Goal: Task Accomplishment & Management: Complete application form

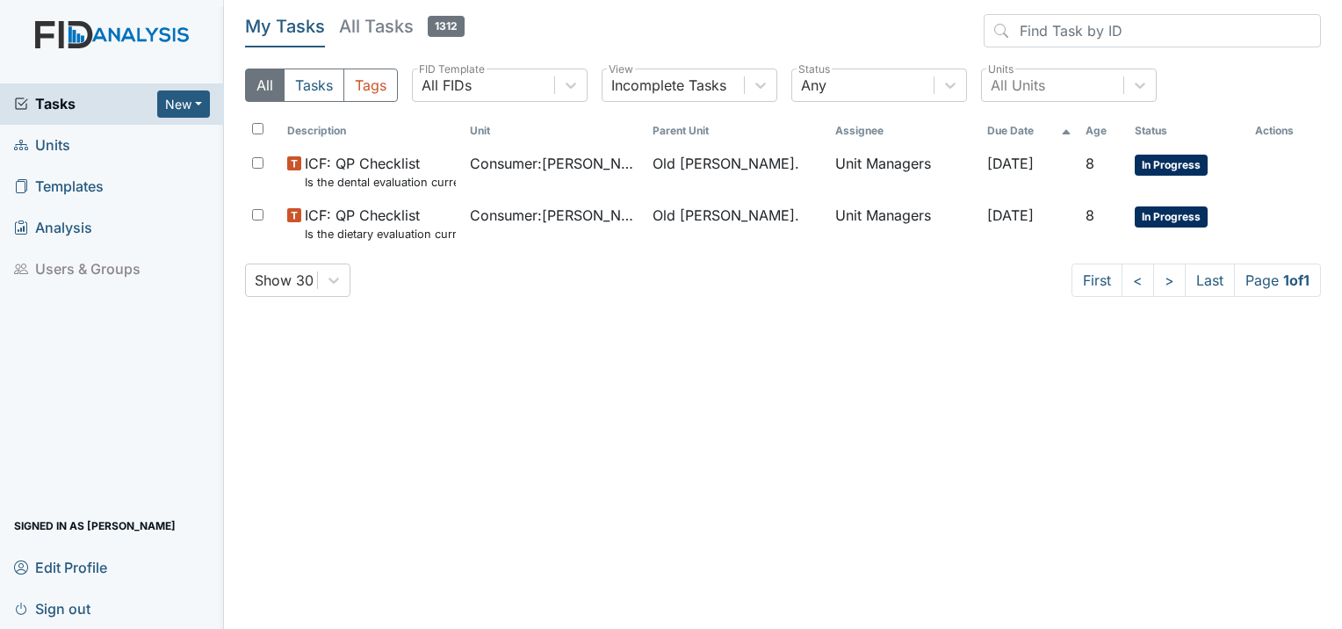
click at [66, 146] on span "Units" at bounding box center [42, 145] width 56 height 27
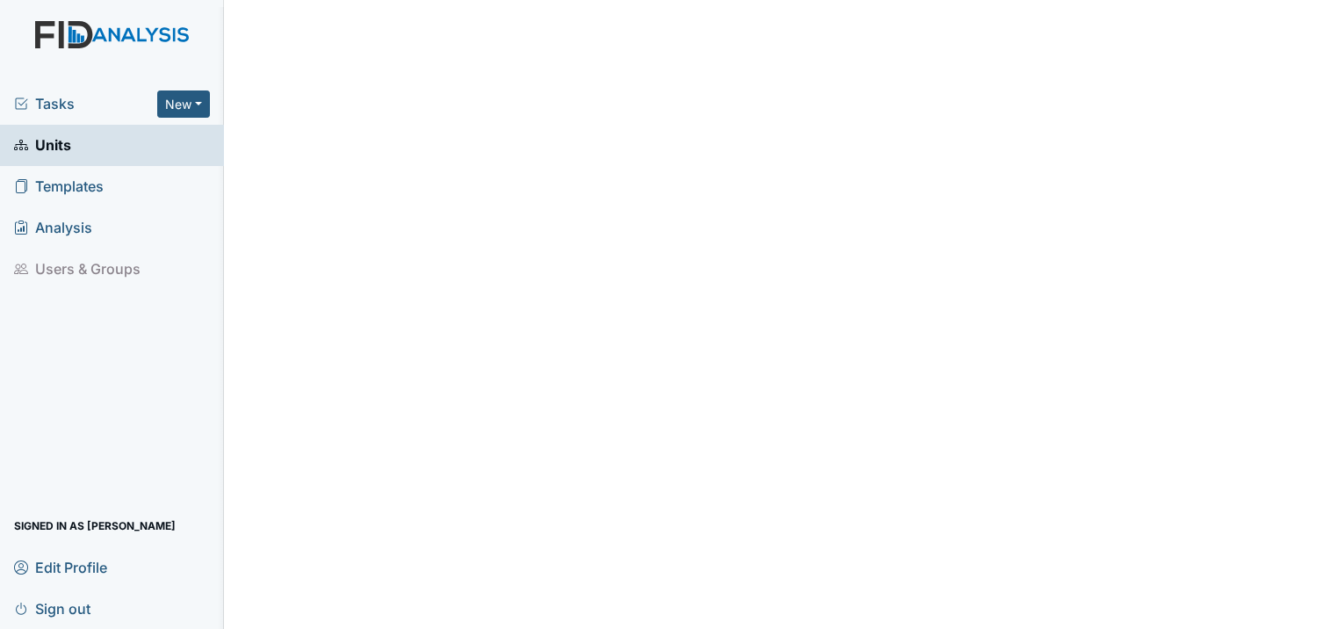
click at [92, 151] on link "Units" at bounding box center [112, 145] width 224 height 41
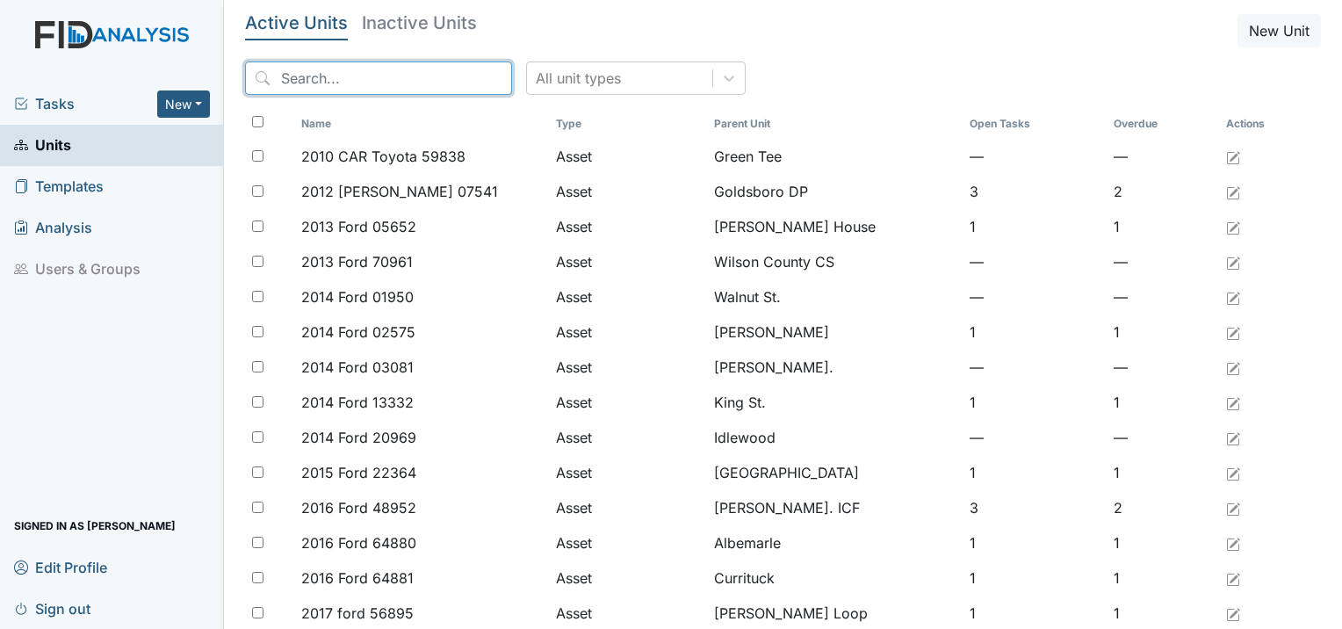
click at [379, 76] on input "search" at bounding box center [378, 77] width 267 height 33
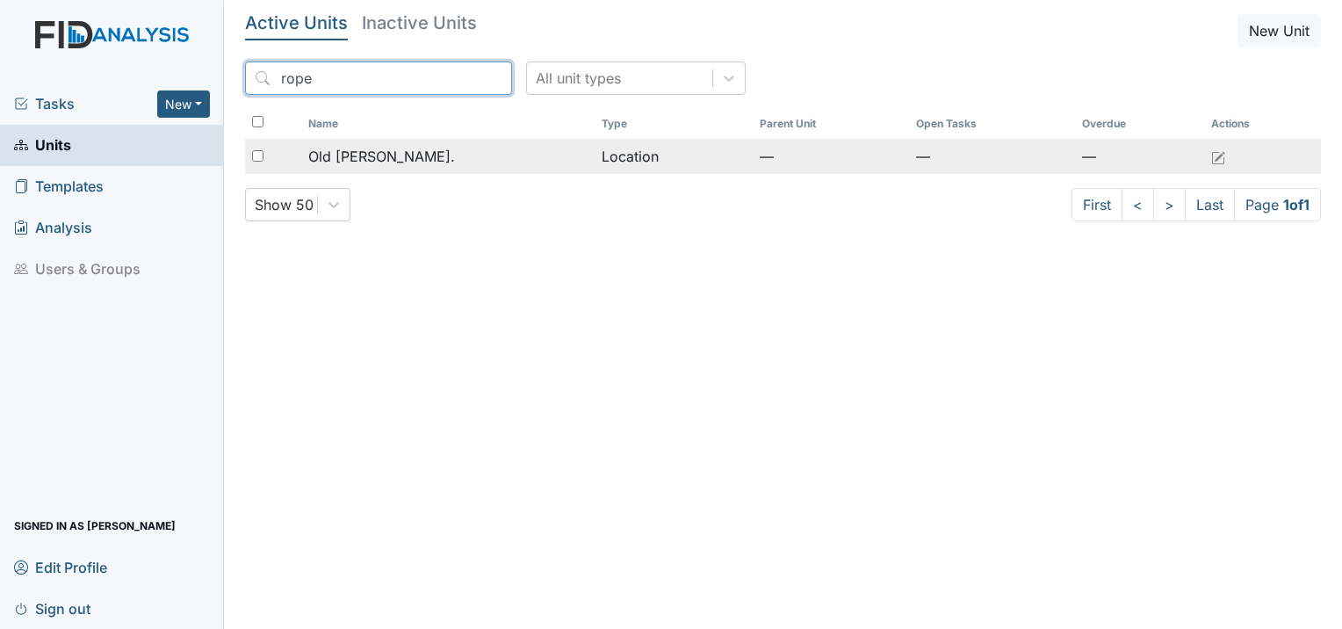
type input "rope"
click at [400, 157] on span "Old [PERSON_NAME]." at bounding box center [381, 156] width 147 height 21
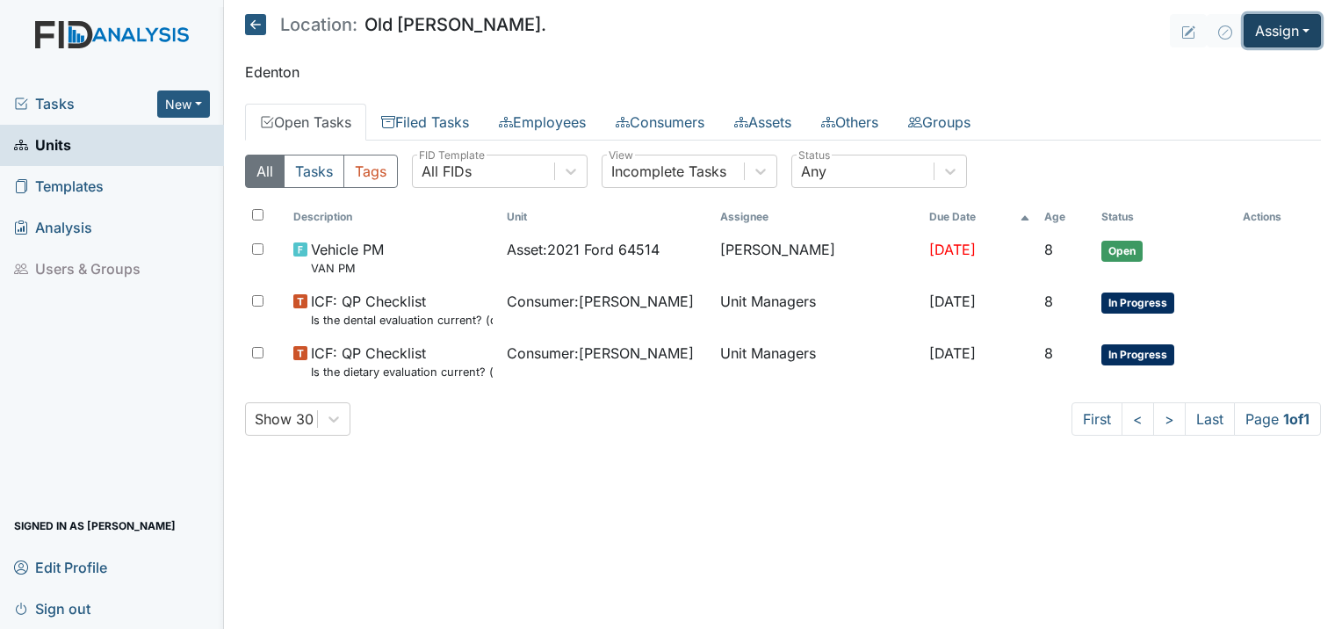
click at [1278, 19] on button "Assign" at bounding box center [1281, 30] width 77 height 33
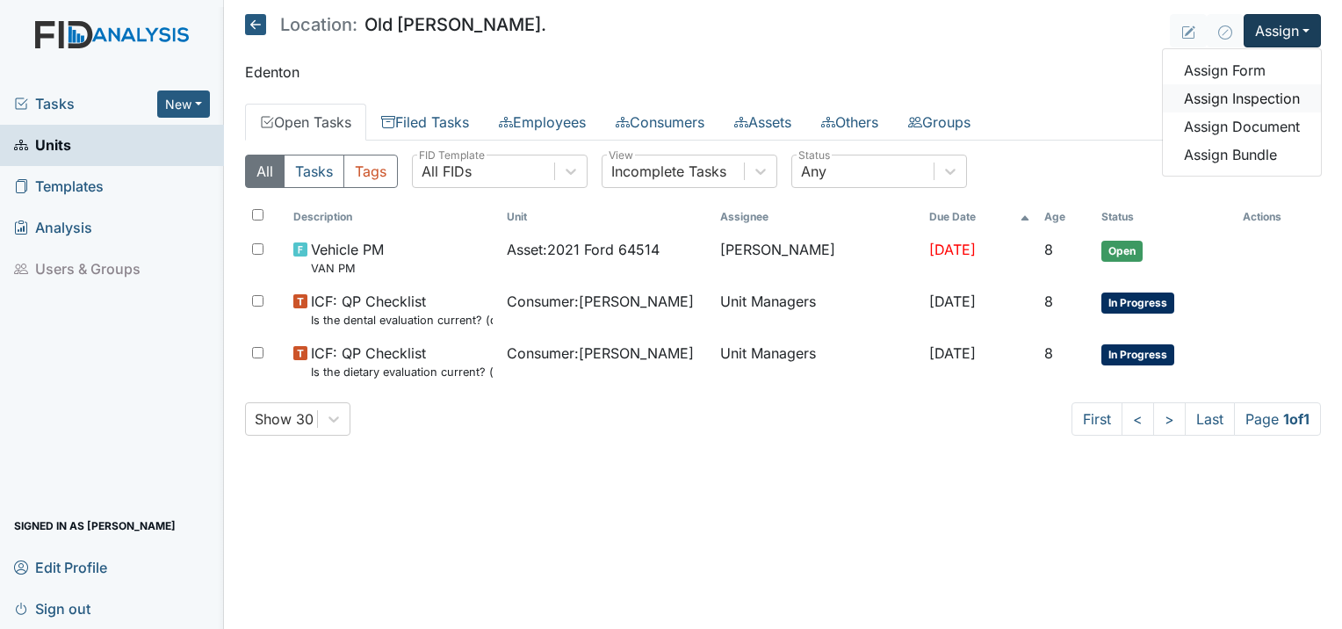
click at [1258, 102] on link "Assign Inspection" at bounding box center [1242, 98] width 158 height 28
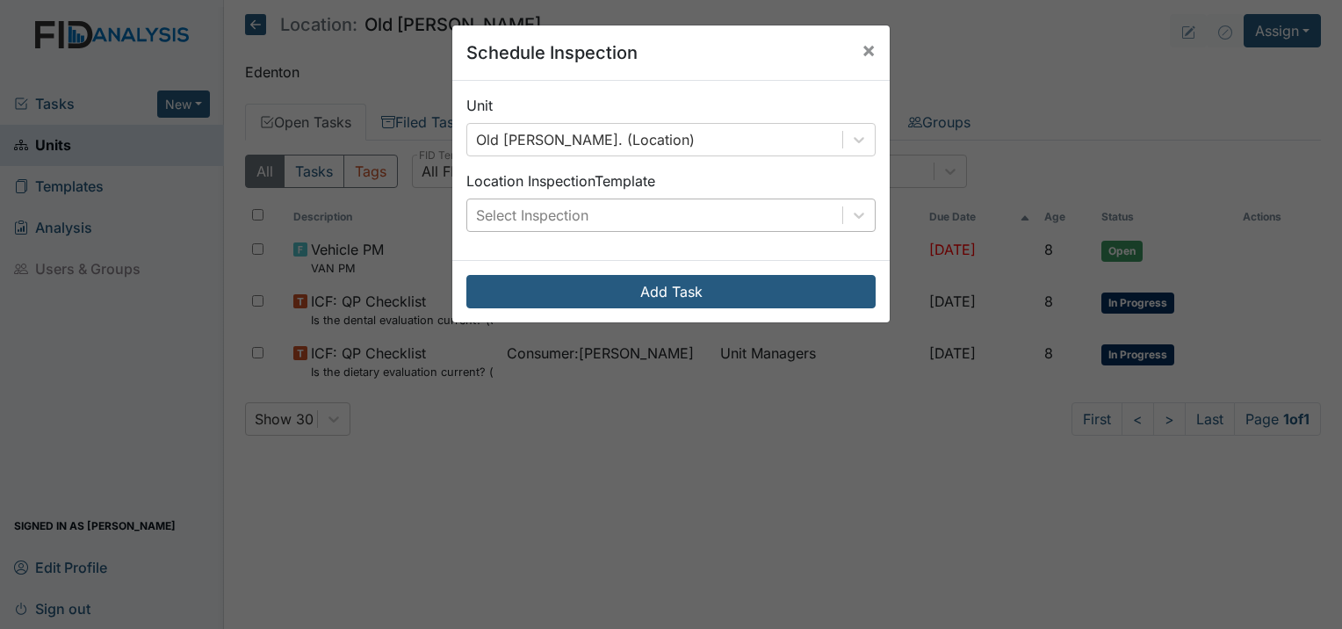
click at [549, 218] on div "Select Inspection" at bounding box center [532, 215] width 112 height 21
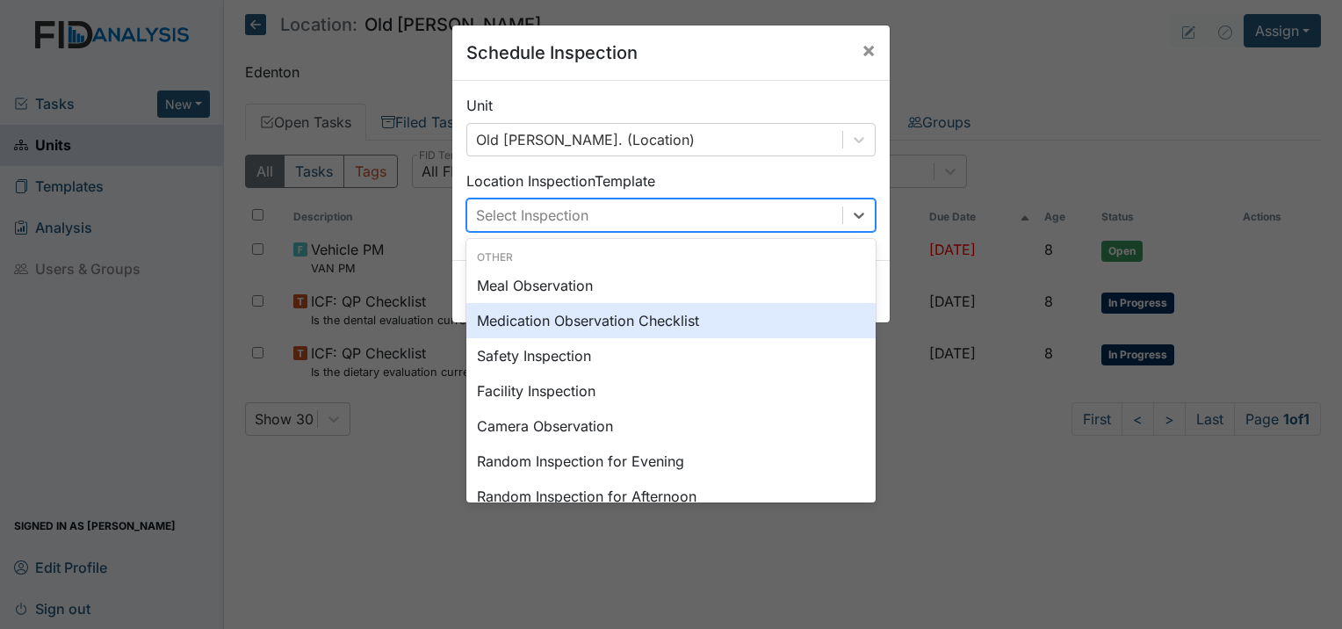
click at [518, 325] on div "Medication Observation Checklist" at bounding box center [670, 320] width 409 height 35
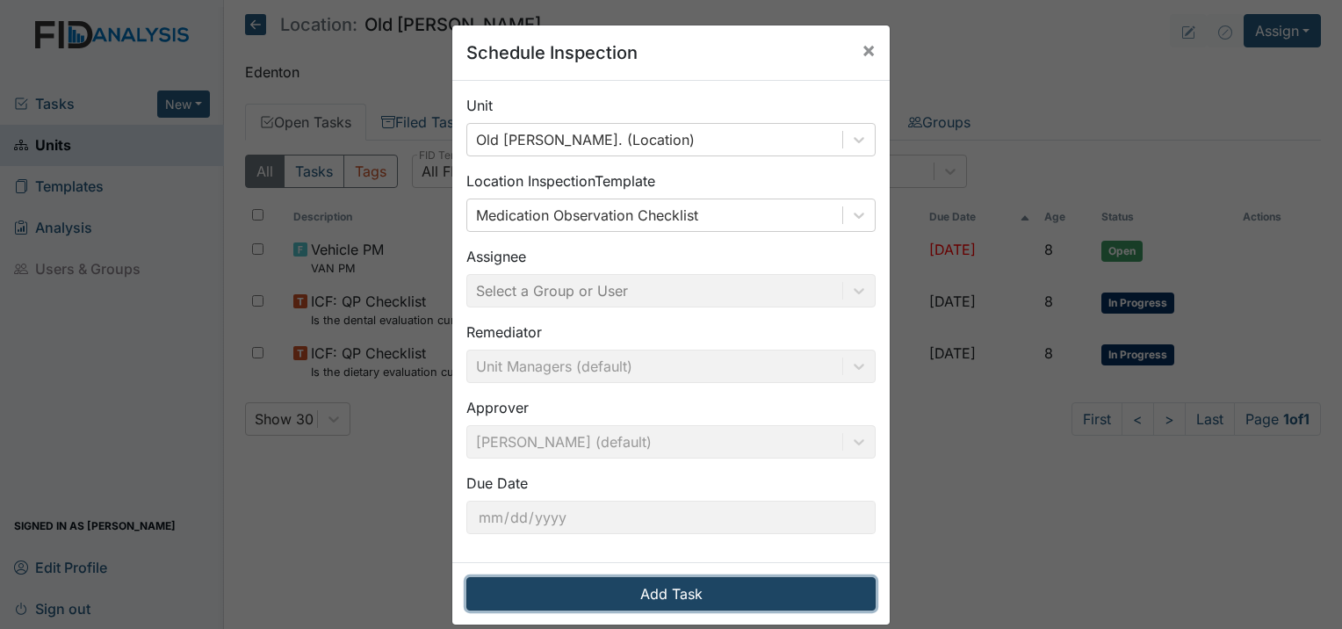
click at [700, 608] on button "Add Task" at bounding box center [670, 593] width 409 height 33
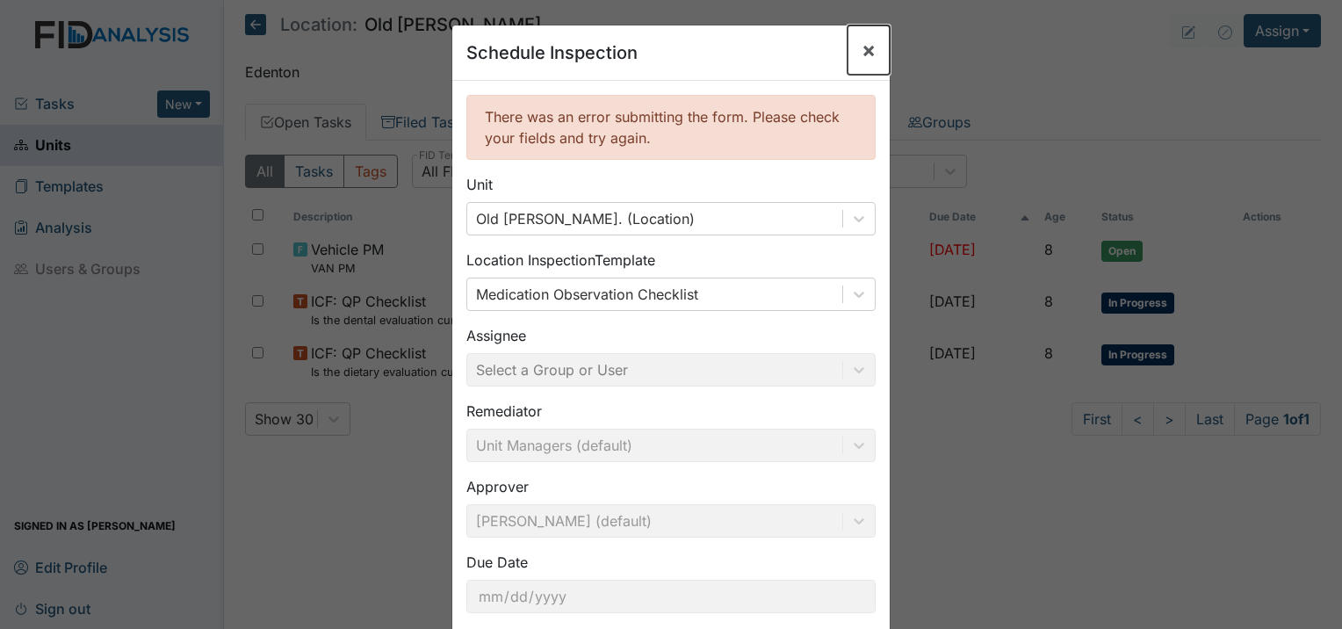
click at [861, 51] on span "×" at bounding box center [868, 49] width 14 height 25
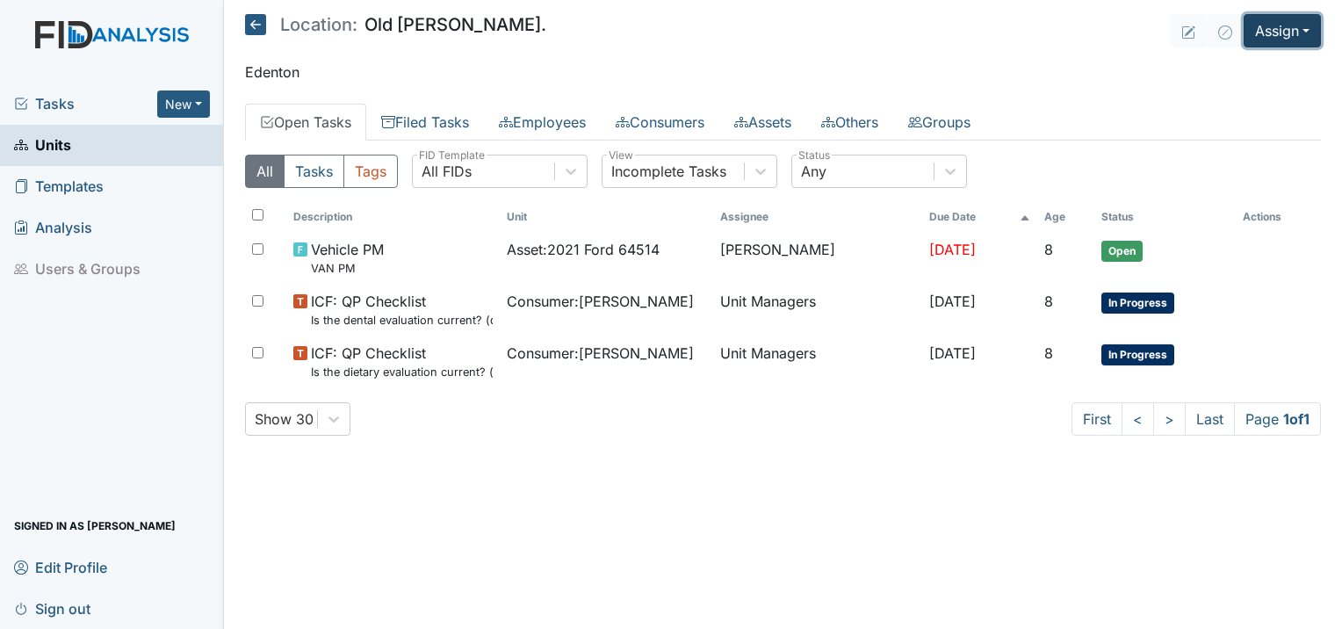
click at [1309, 26] on button "Assign" at bounding box center [1281, 30] width 77 height 33
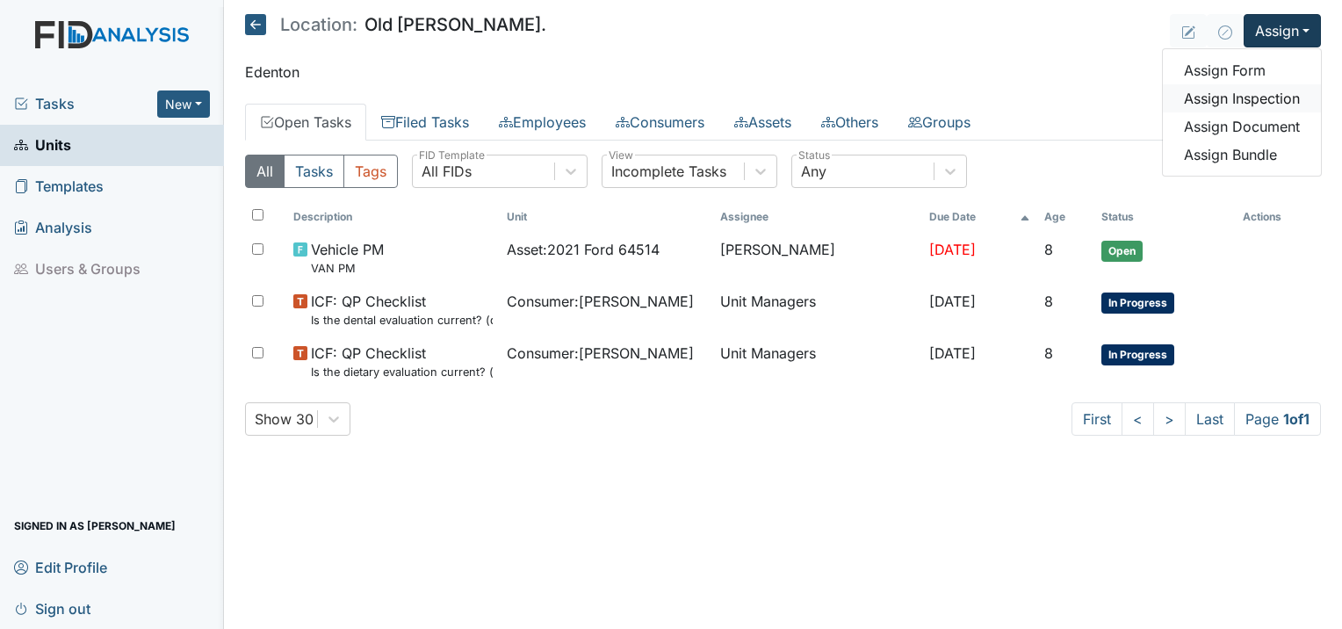
click at [1214, 102] on link "Assign Inspection" at bounding box center [1242, 98] width 158 height 28
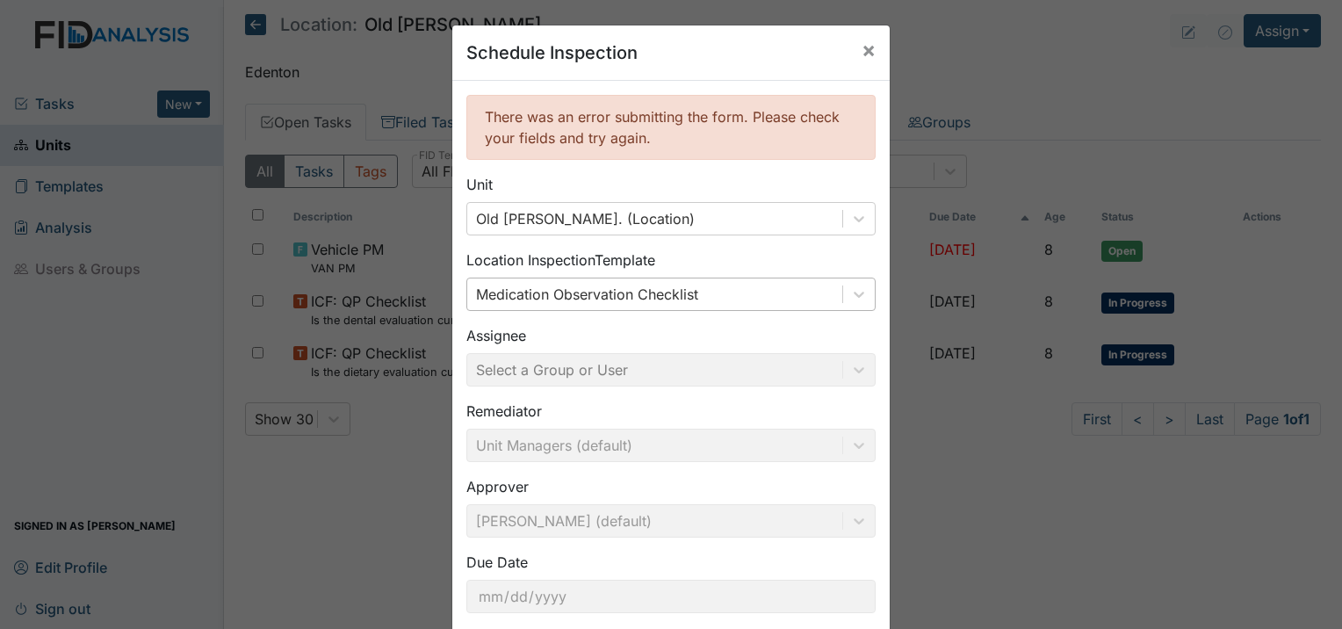
click at [631, 295] on div "Medication Observation Checklist" at bounding box center [587, 294] width 222 height 21
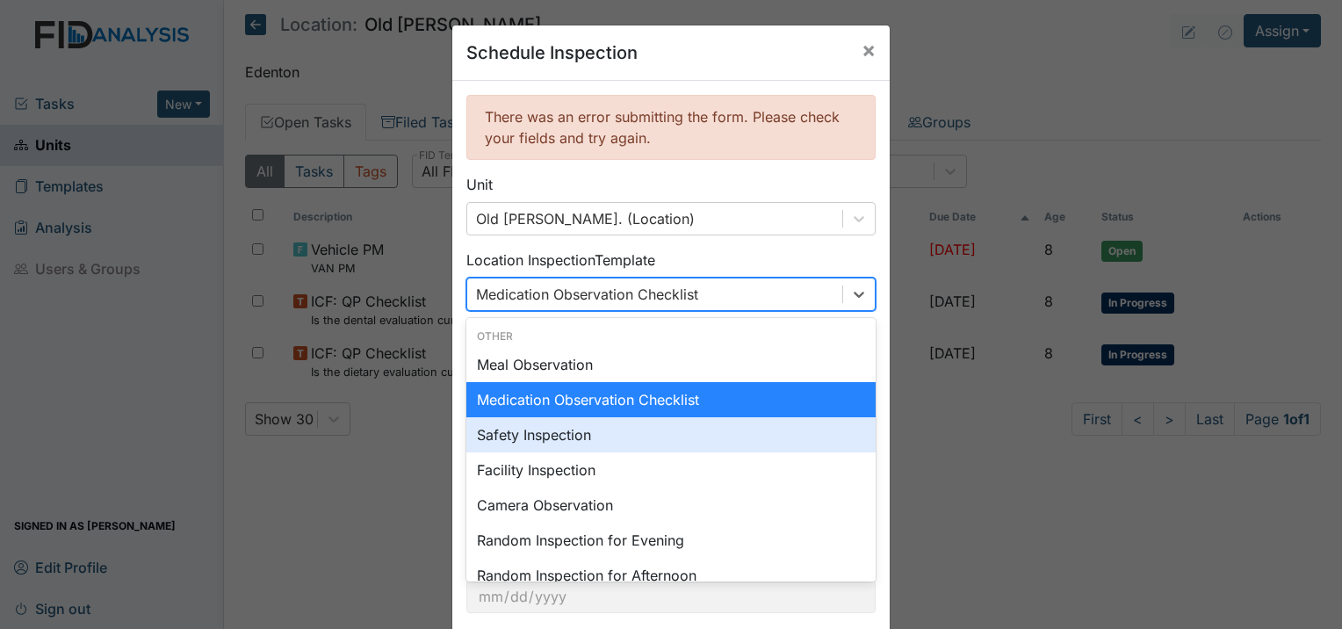
click at [608, 417] on div "Safety Inspection" at bounding box center [670, 434] width 409 height 35
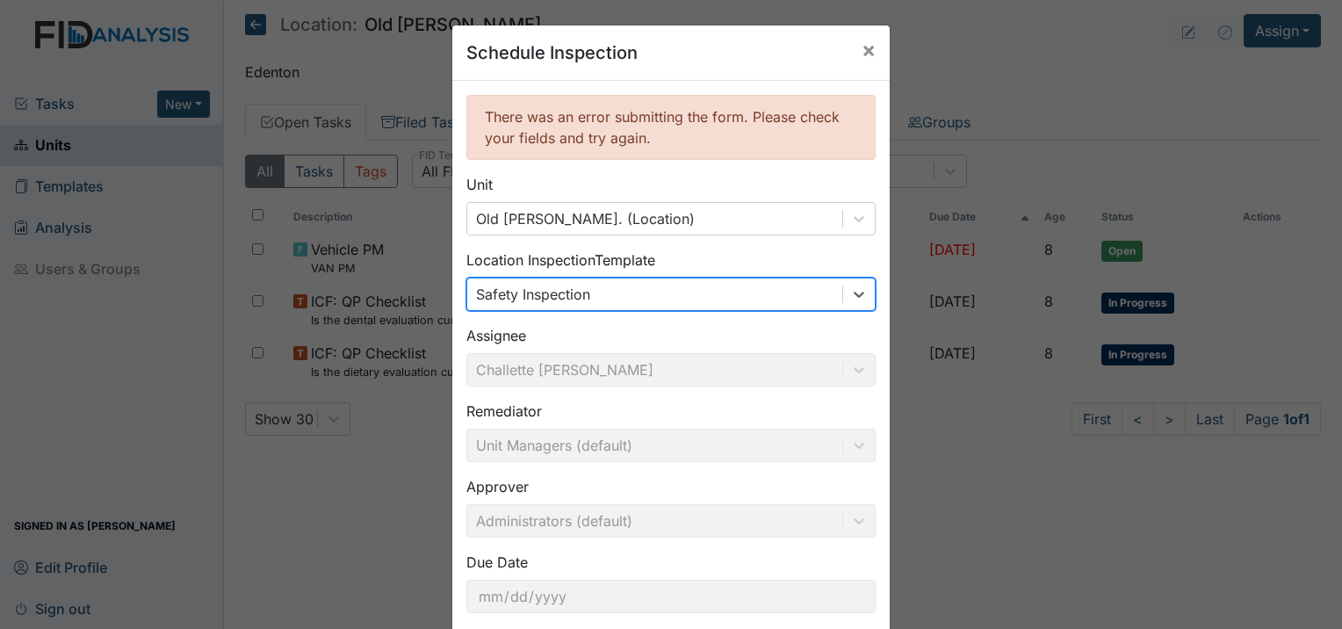
click at [611, 307] on div "Safety Inspection" at bounding box center [654, 294] width 375 height 32
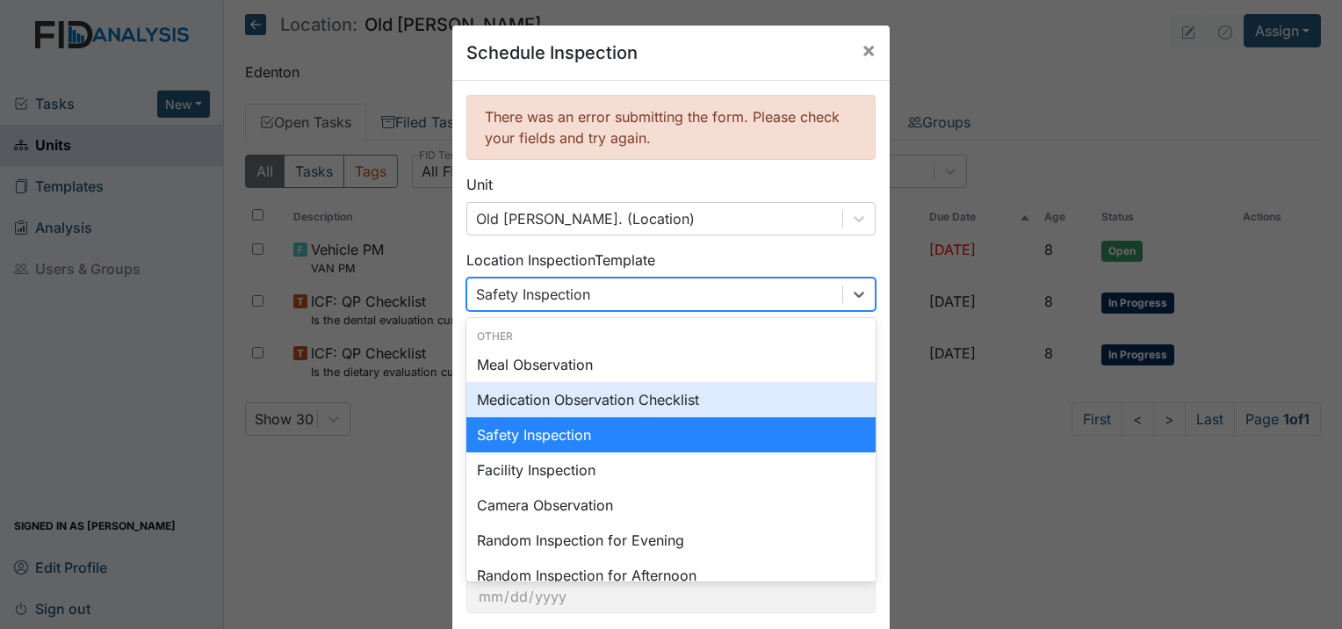
click at [588, 403] on div "Medication Observation Checklist" at bounding box center [670, 399] width 409 height 35
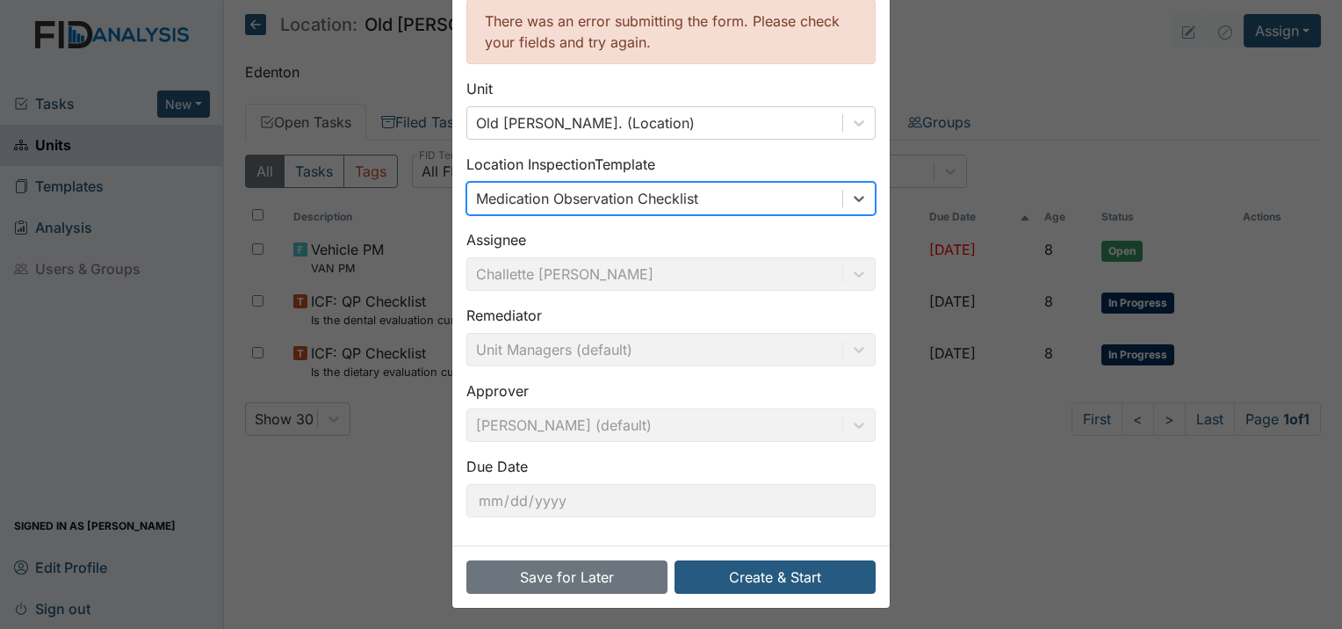
scroll to position [98, 0]
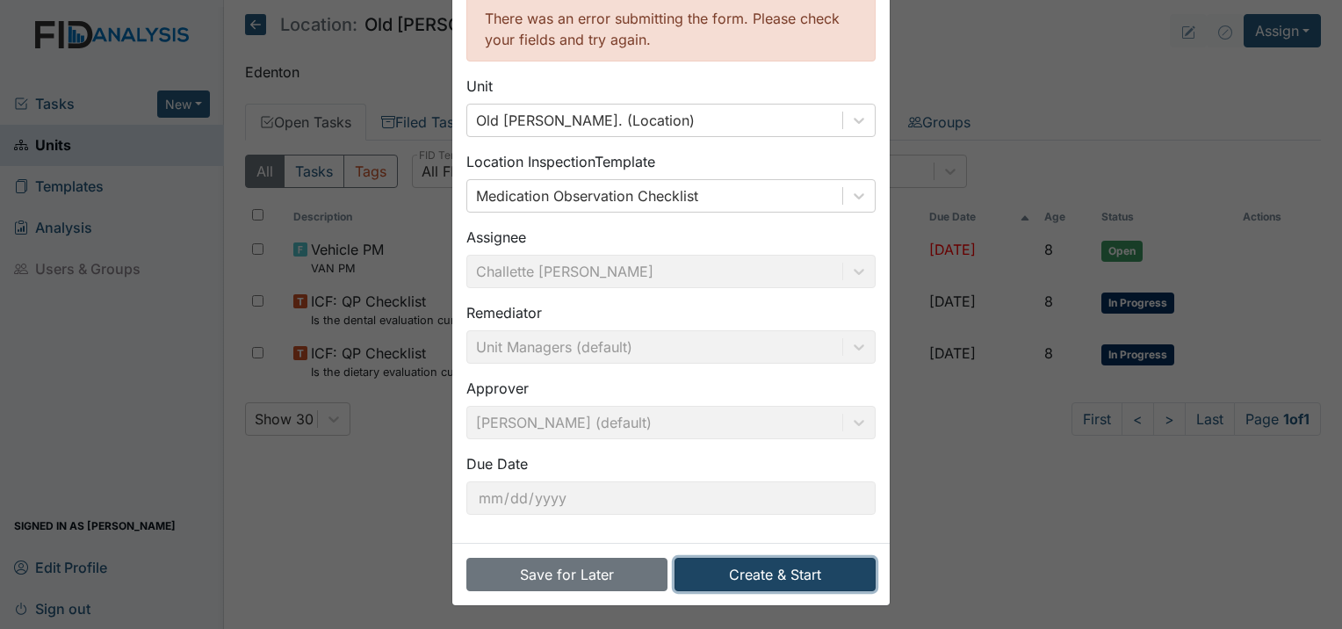
click at [745, 564] on button "Create & Start" at bounding box center [774, 574] width 201 height 33
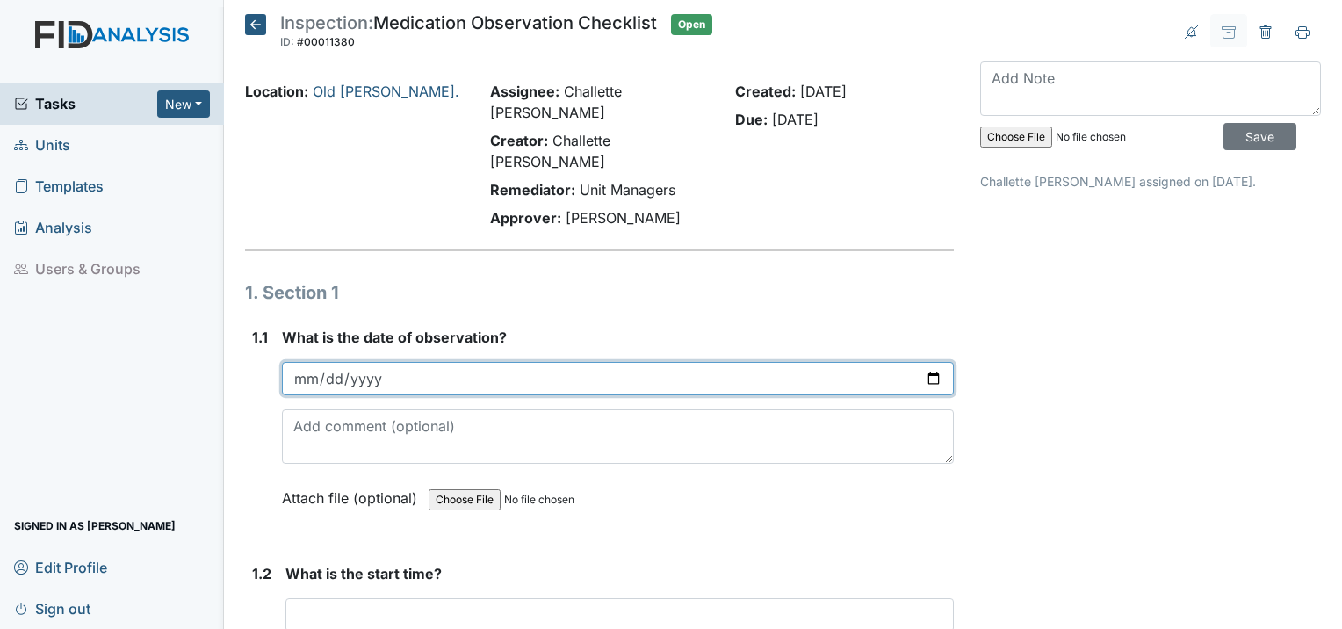
click at [307, 362] on input "date" at bounding box center [618, 378] width 672 height 33
type input "2025-08-29"
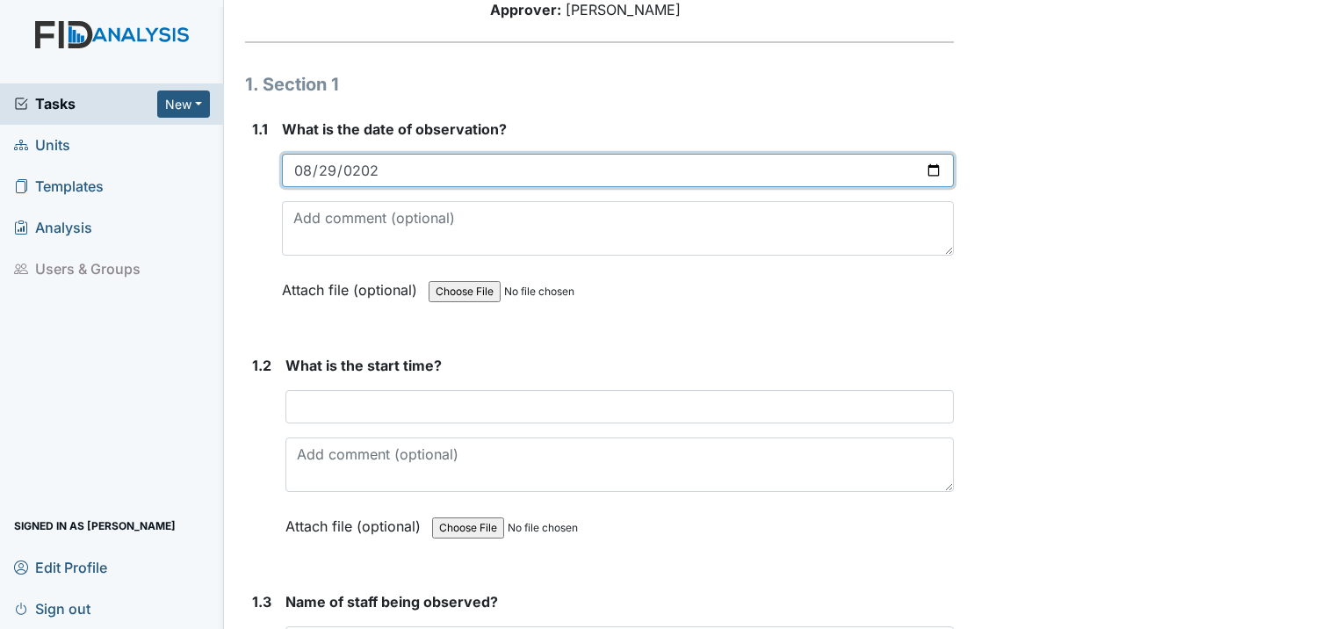
scroll to position [263, 0]
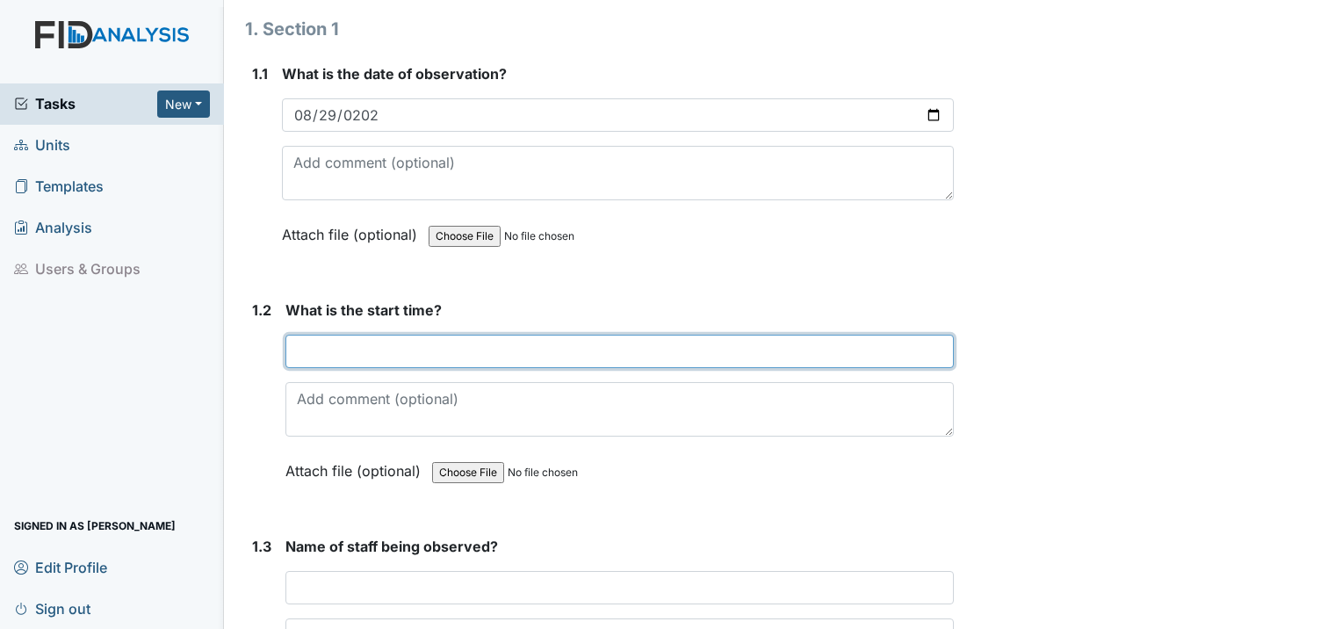
click at [314, 335] on input "text" at bounding box center [619, 351] width 668 height 33
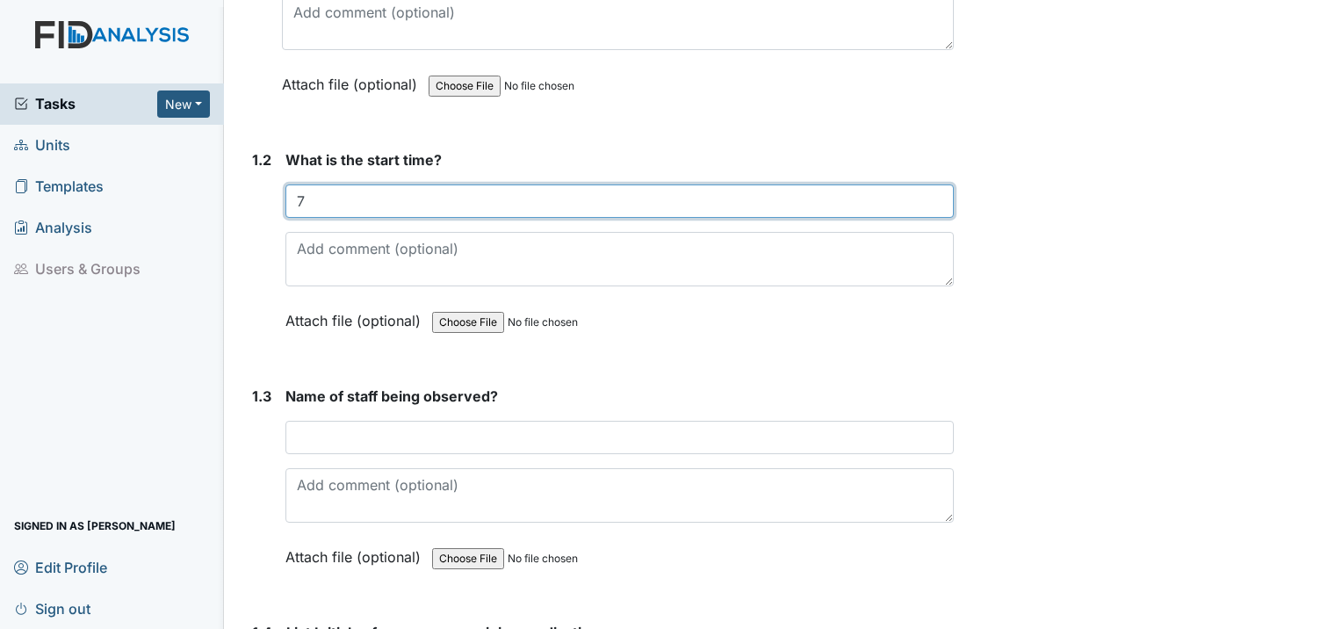
scroll to position [527, 0]
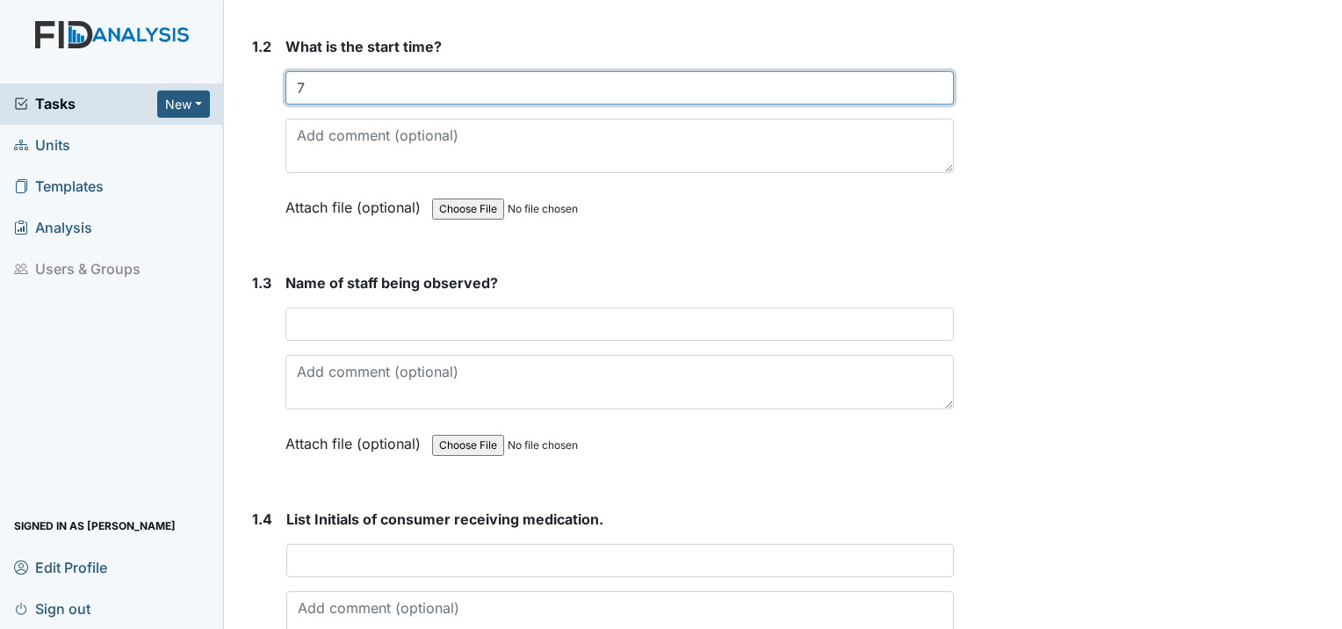
type input "7"
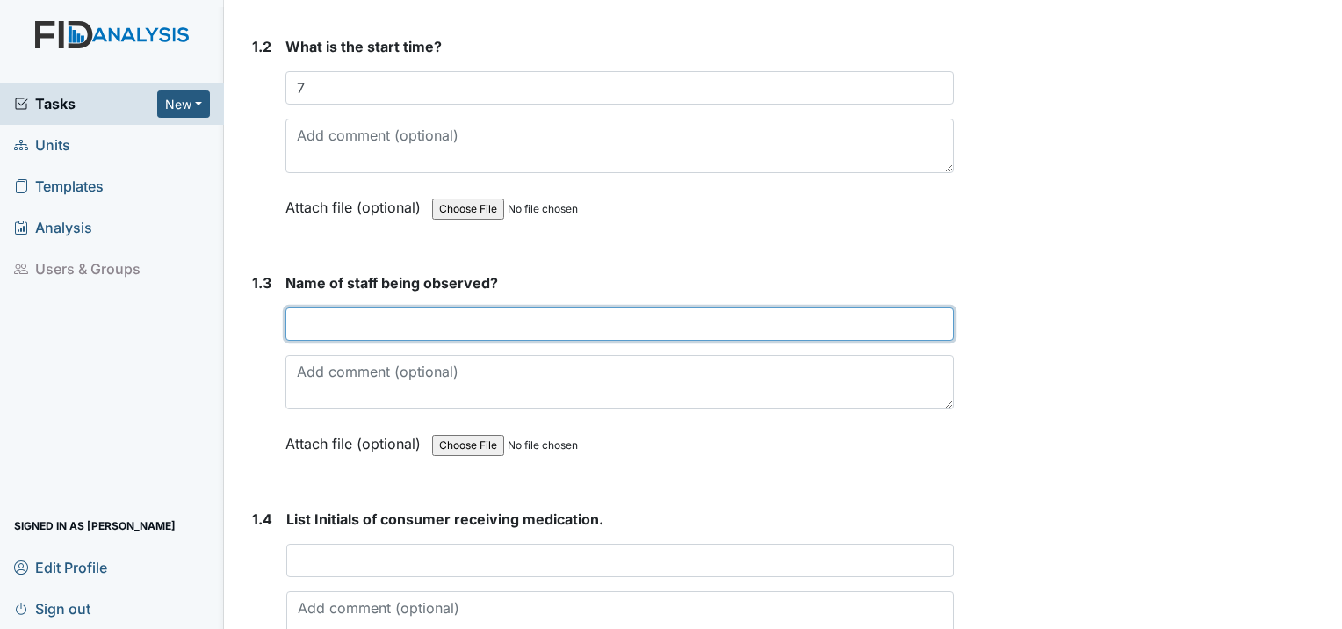
click at [357, 307] on input "text" at bounding box center [619, 323] width 668 height 33
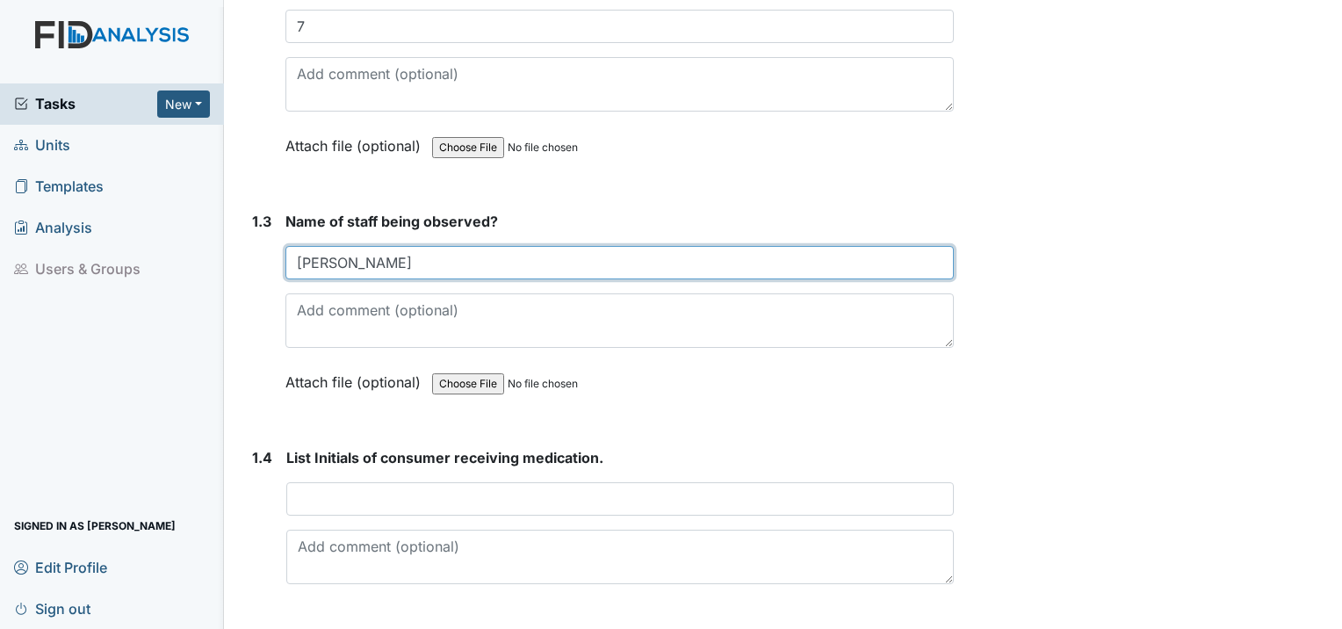
scroll to position [703, 0]
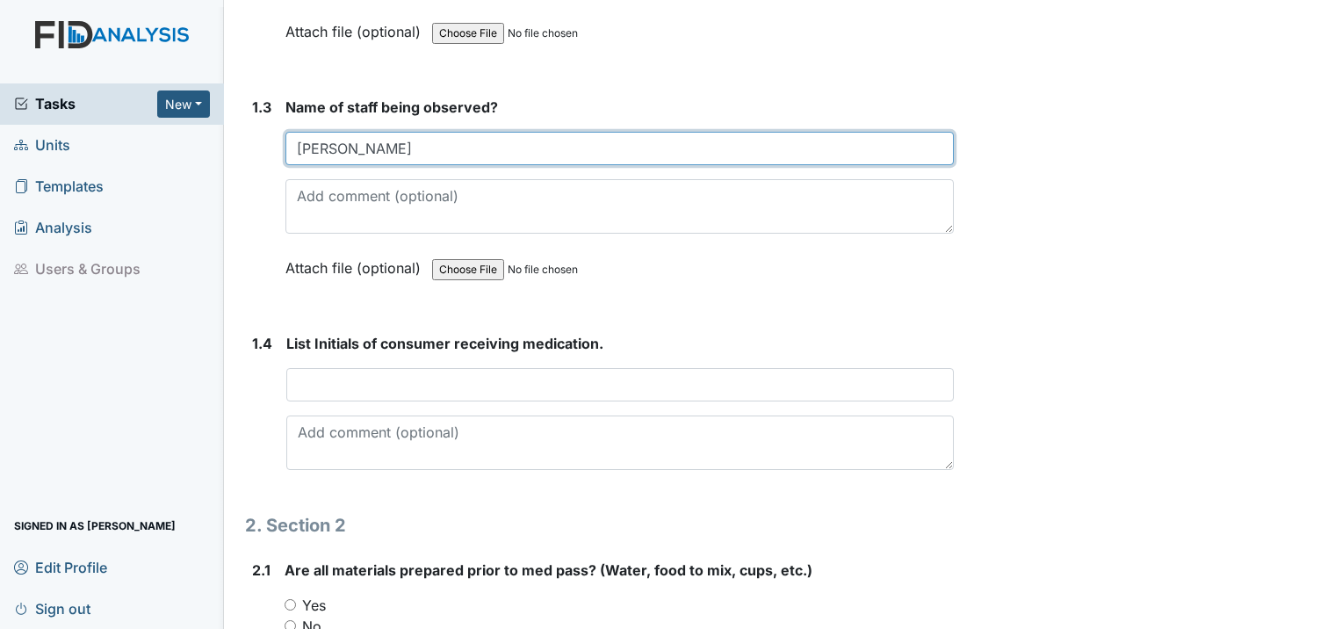
type input "Jancie"
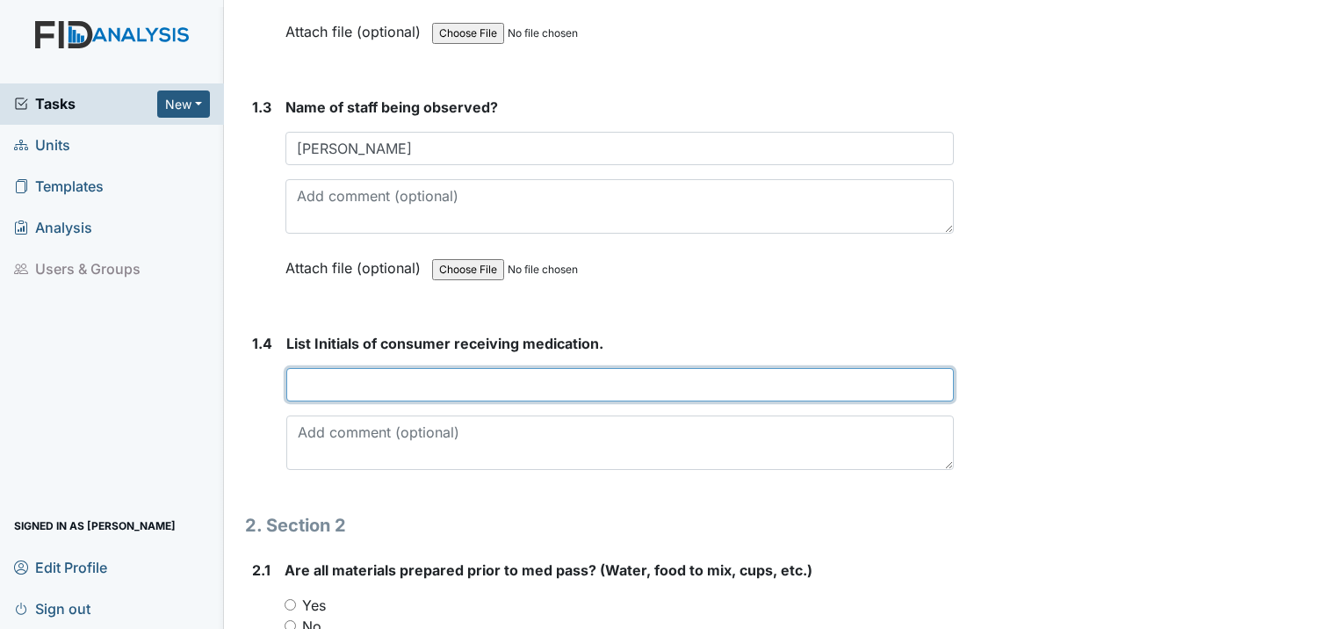
click at [420, 368] on input "text" at bounding box center [619, 384] width 667 height 33
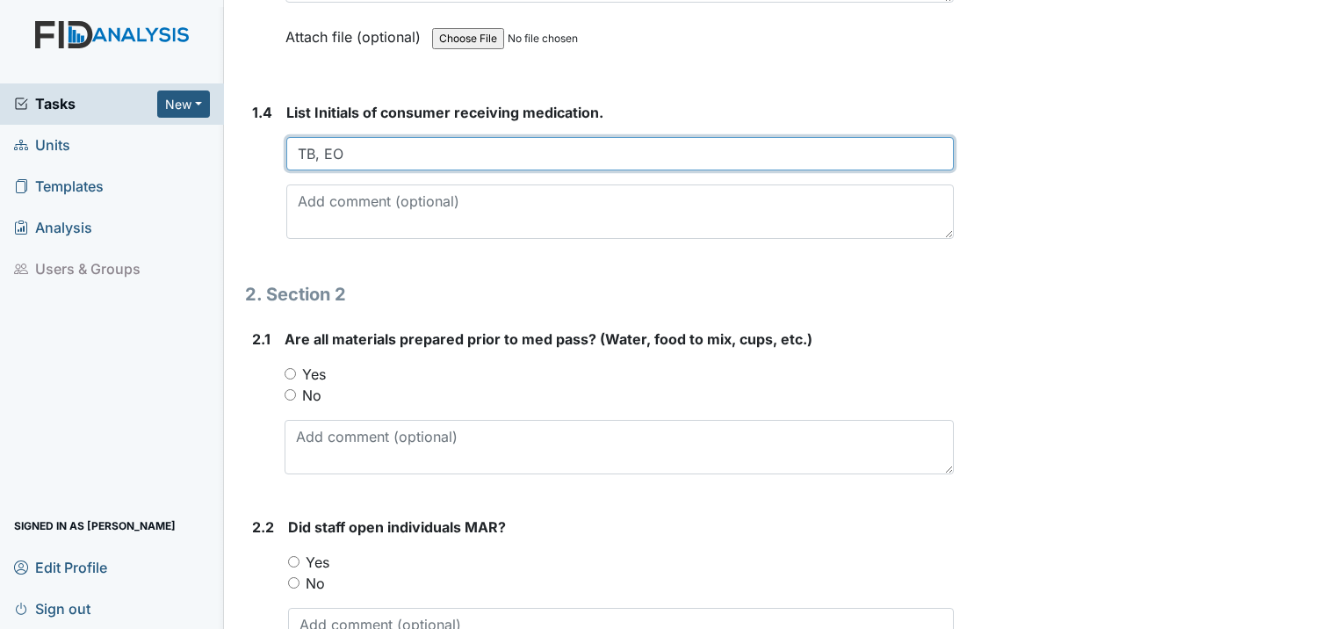
scroll to position [966, 0]
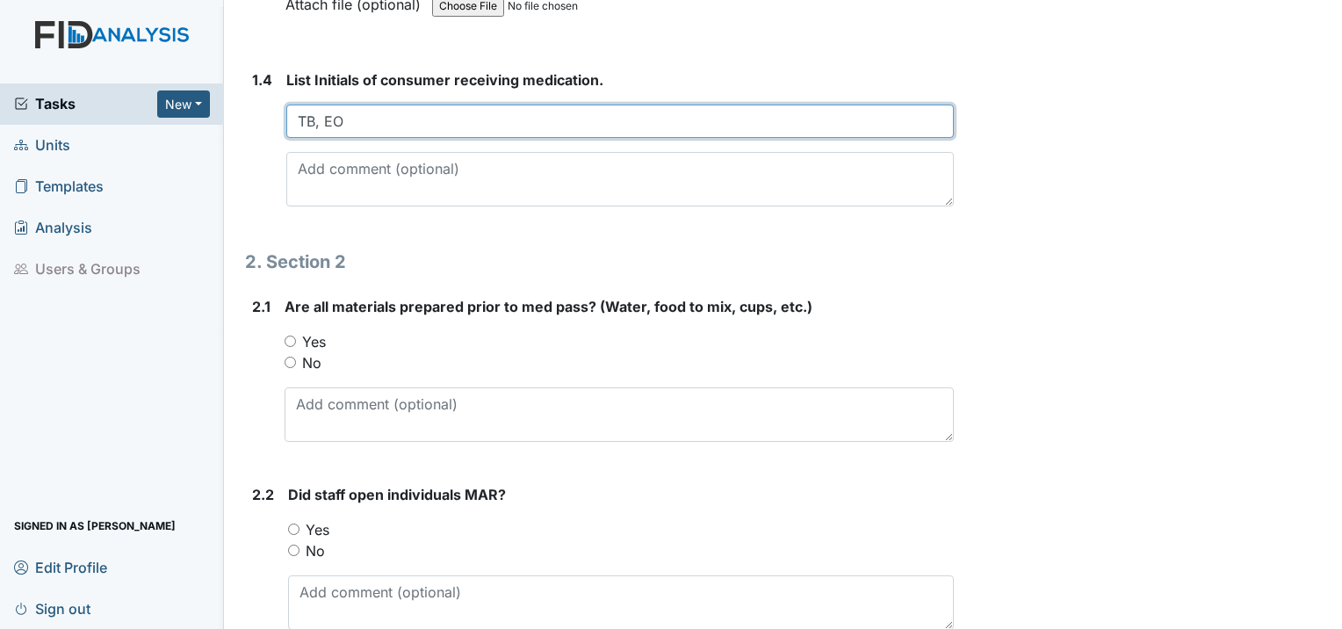
type input "TB, EO"
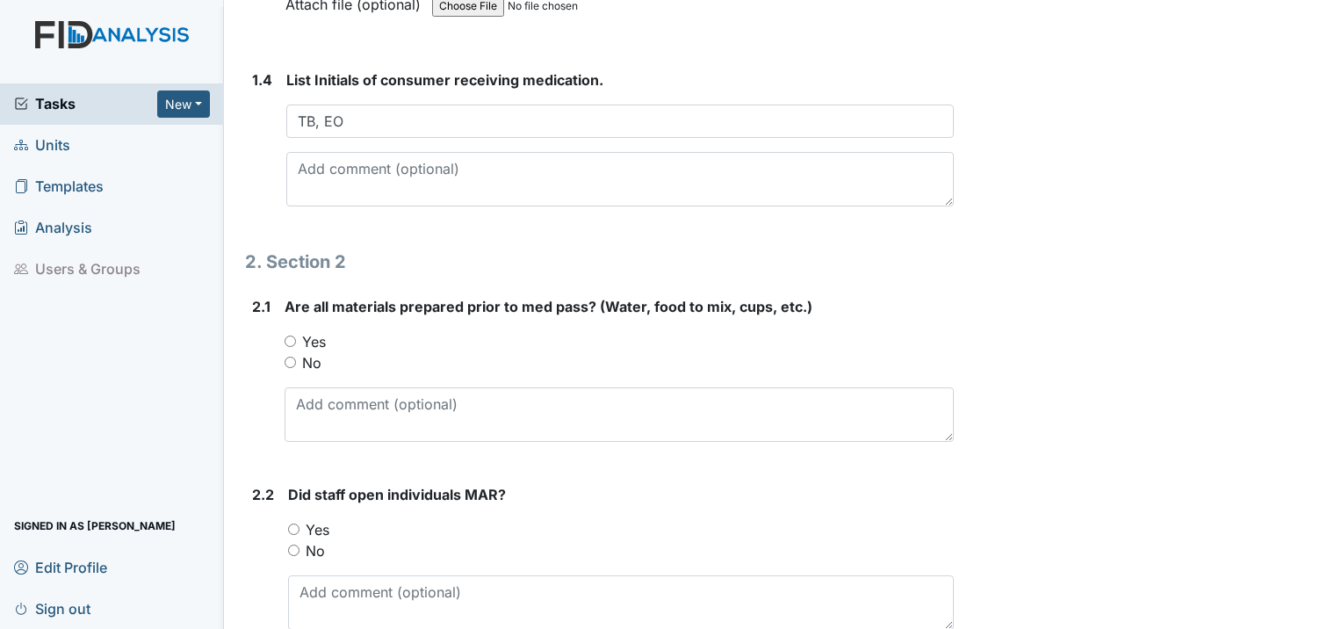
click at [292, 335] on input "Yes" at bounding box center [290, 340] width 11 height 11
radio input "true"
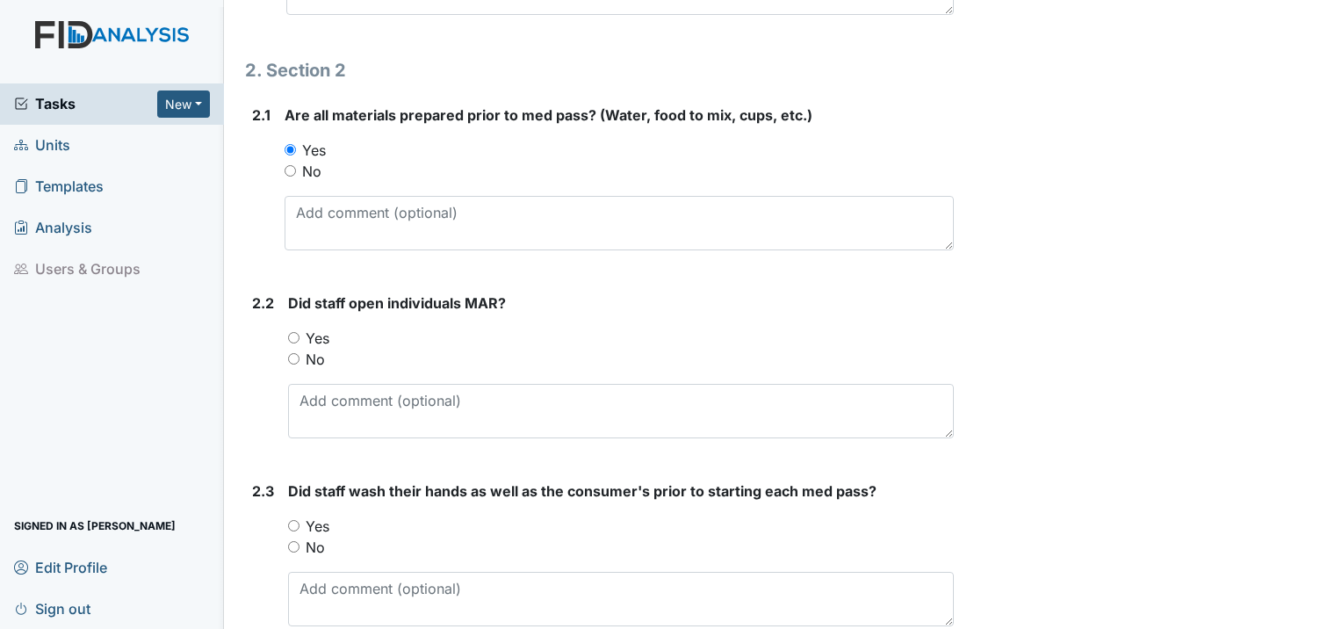
scroll to position [1229, 0]
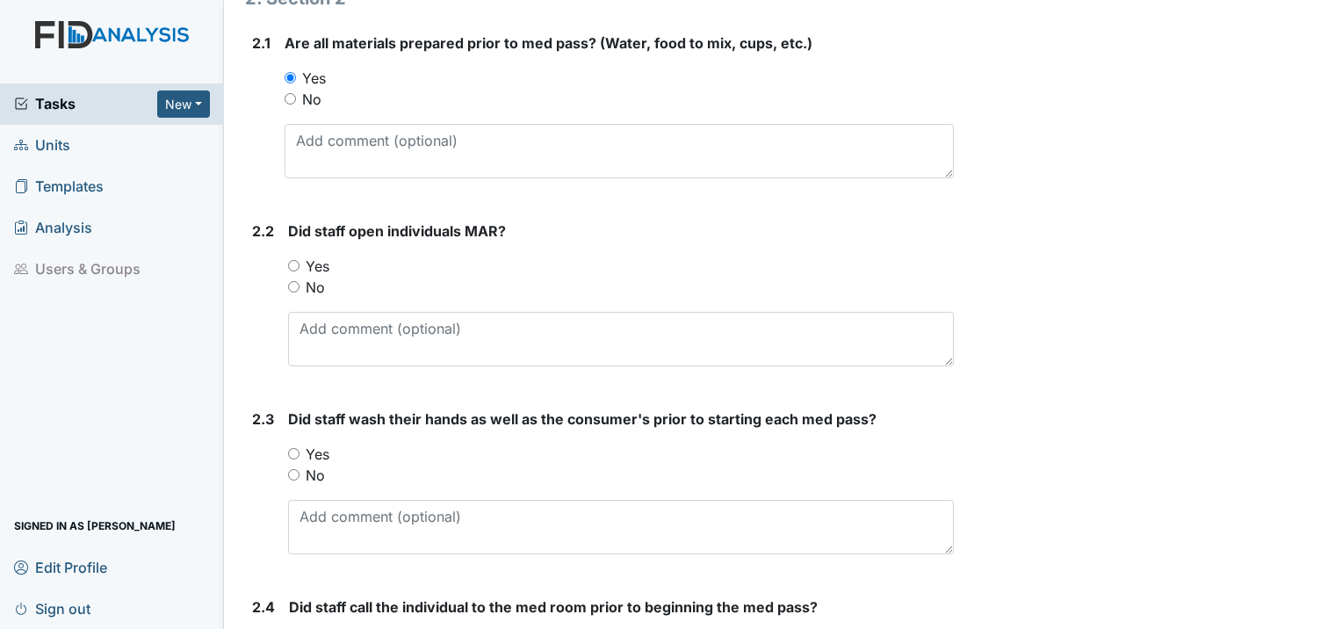
click at [292, 260] on input "Yes" at bounding box center [293, 265] width 11 height 11
radio input "true"
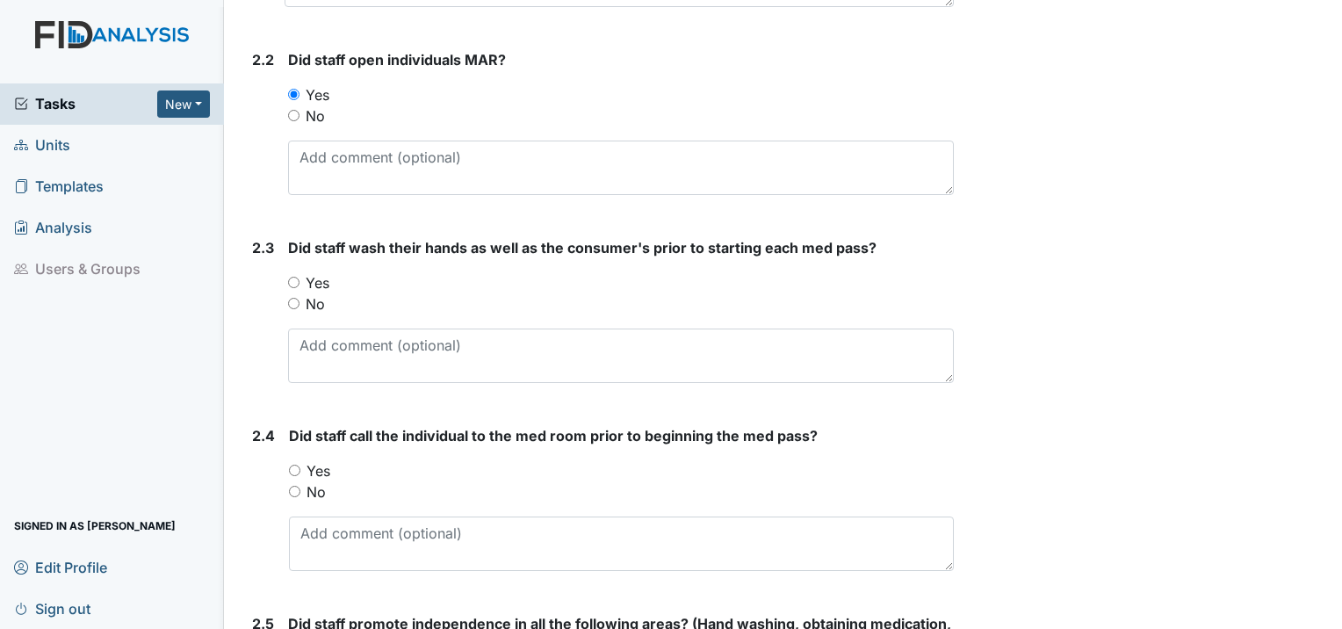
scroll to position [1405, 0]
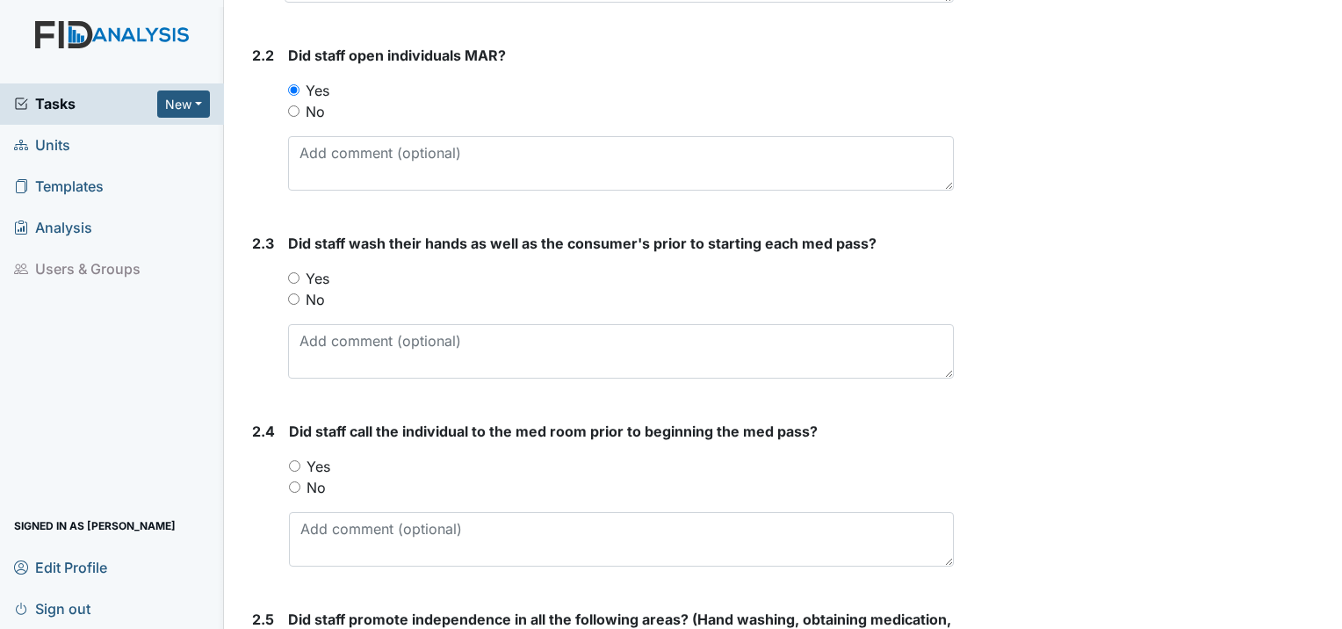
click at [295, 272] on input "Yes" at bounding box center [293, 277] width 11 height 11
radio input "true"
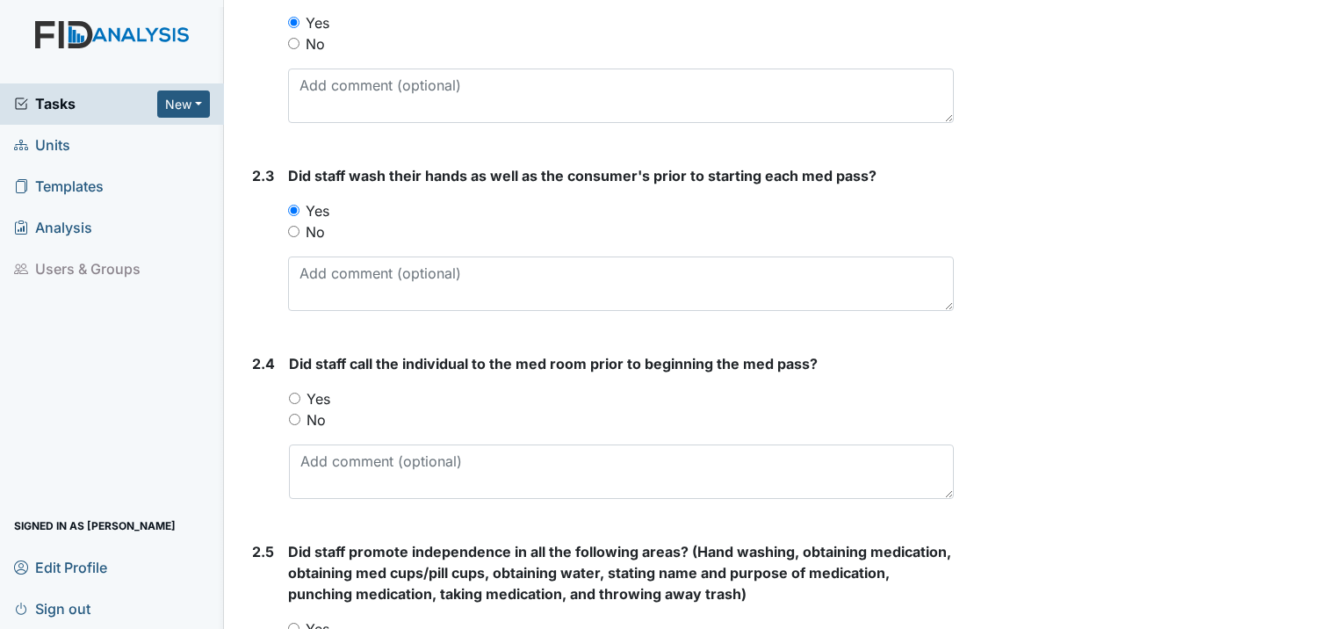
scroll to position [1581, 0]
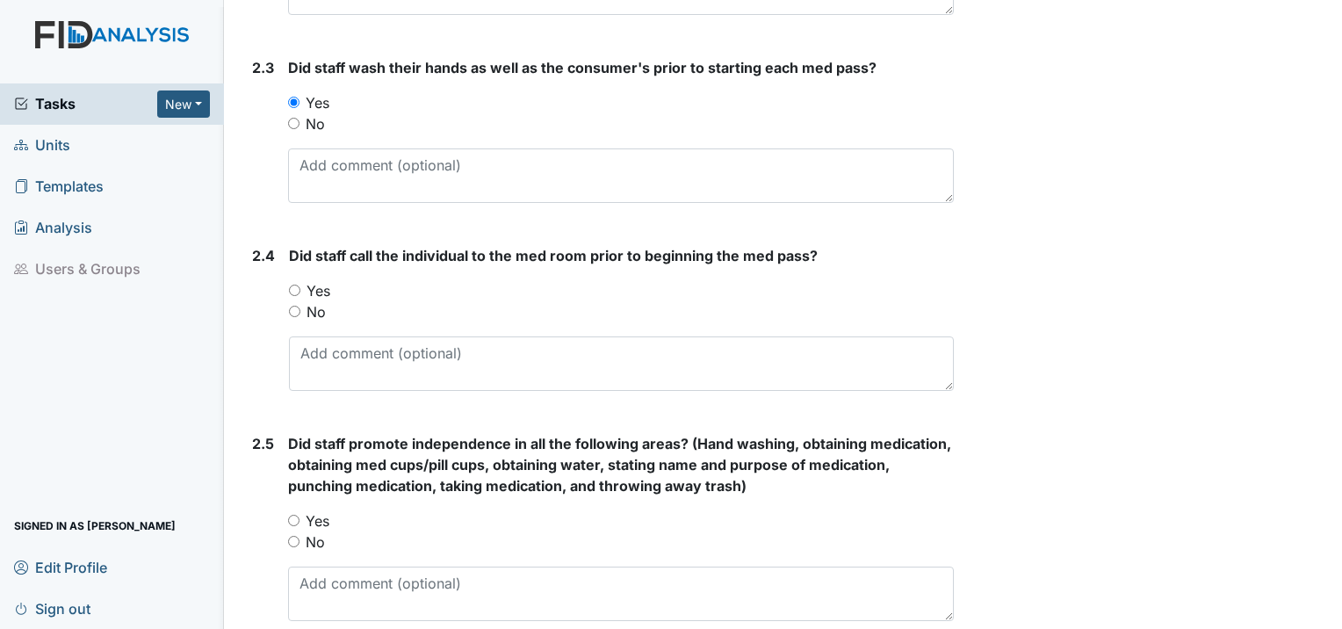
click at [296, 285] on input "Yes" at bounding box center [294, 290] width 11 height 11
radio input "true"
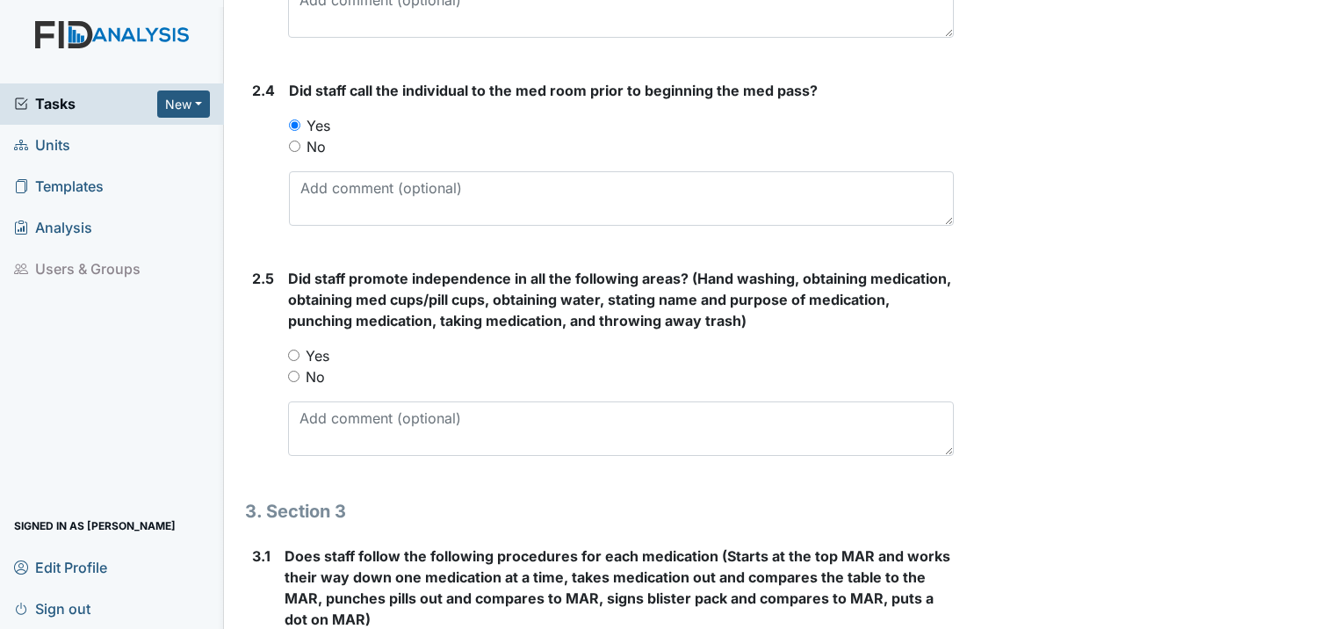
scroll to position [1756, 0]
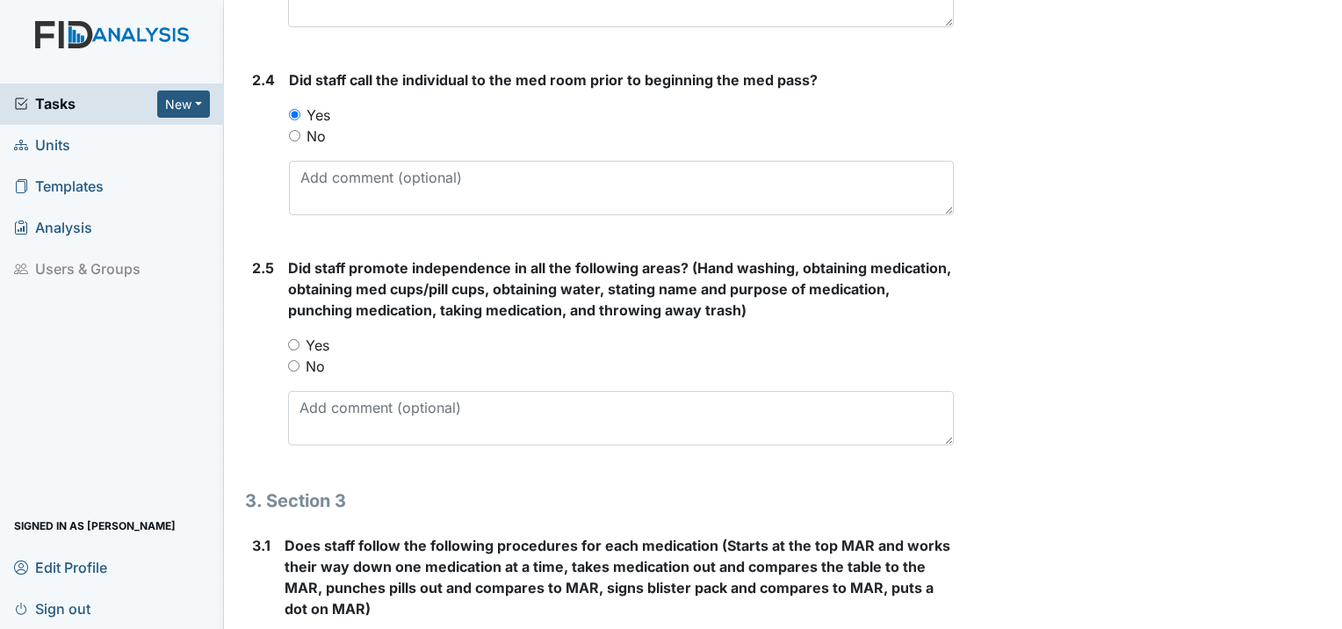
click at [295, 339] on input "Yes" at bounding box center [293, 344] width 11 height 11
radio input "true"
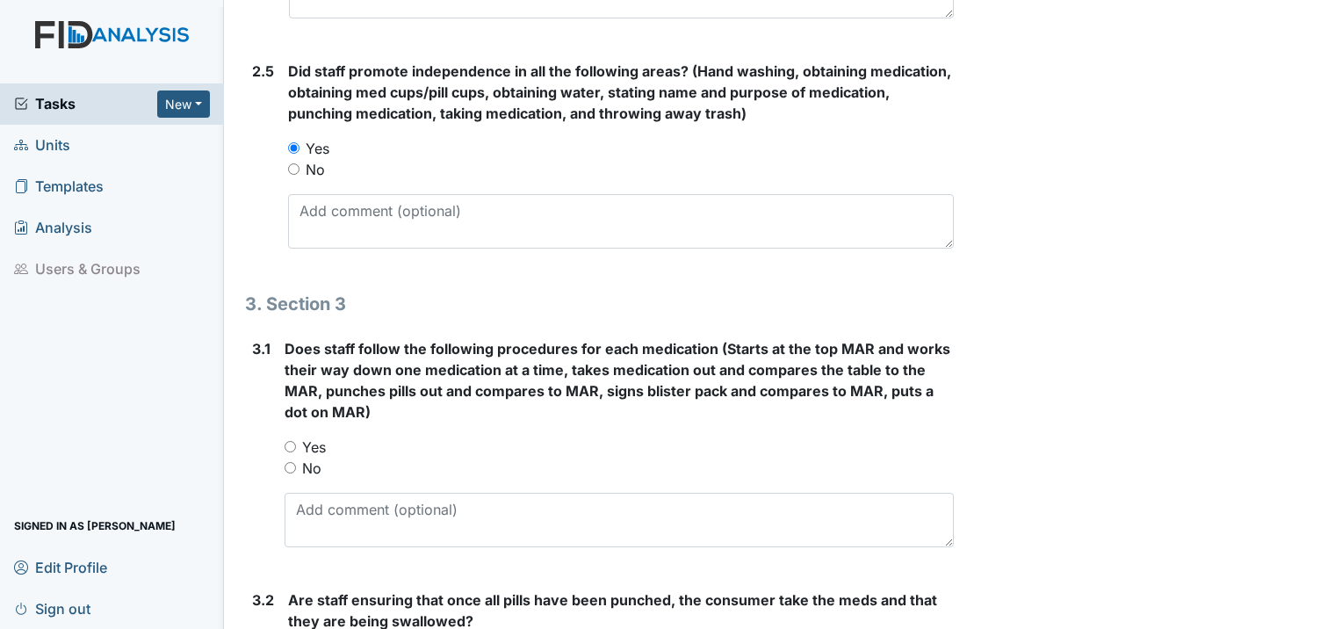
scroll to position [2020, 0]
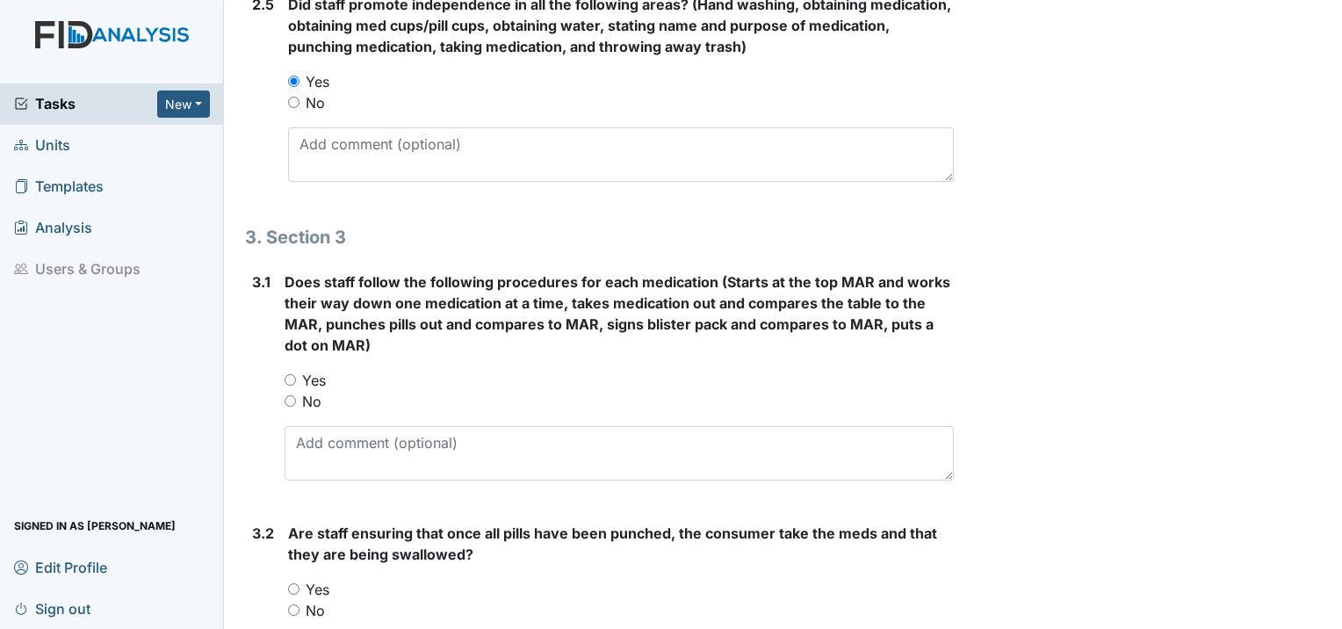
click at [288, 374] on input "Yes" at bounding box center [290, 379] width 11 height 11
radio input "true"
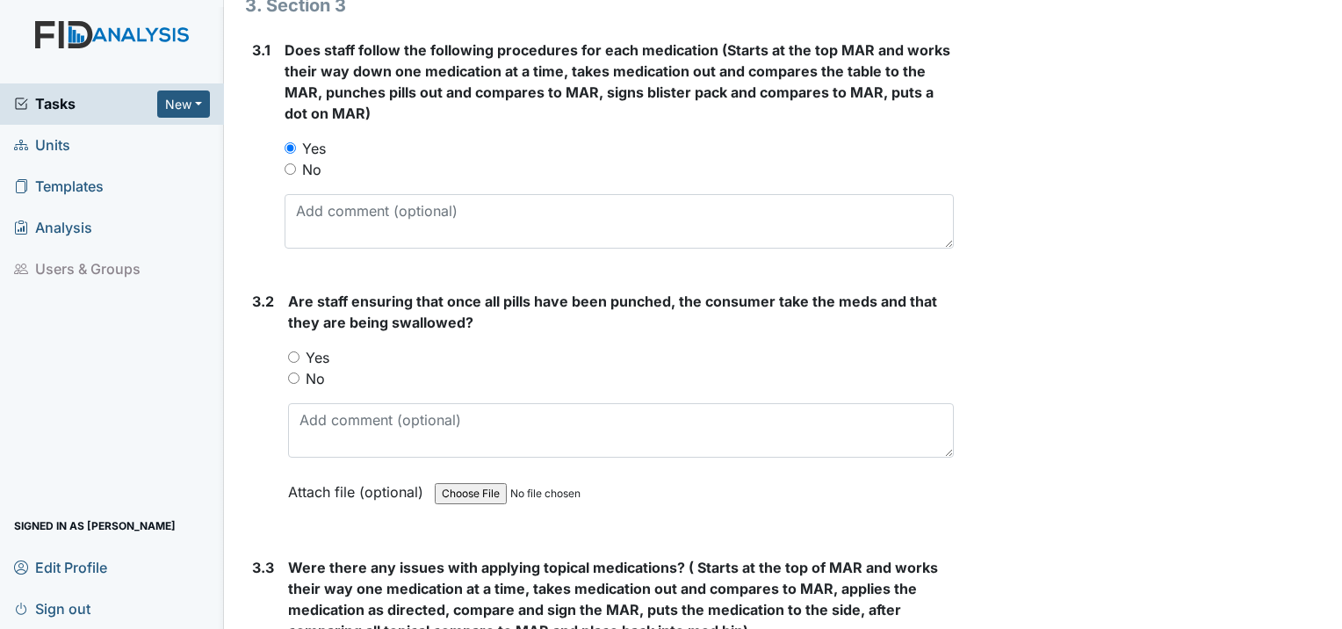
scroll to position [2283, 0]
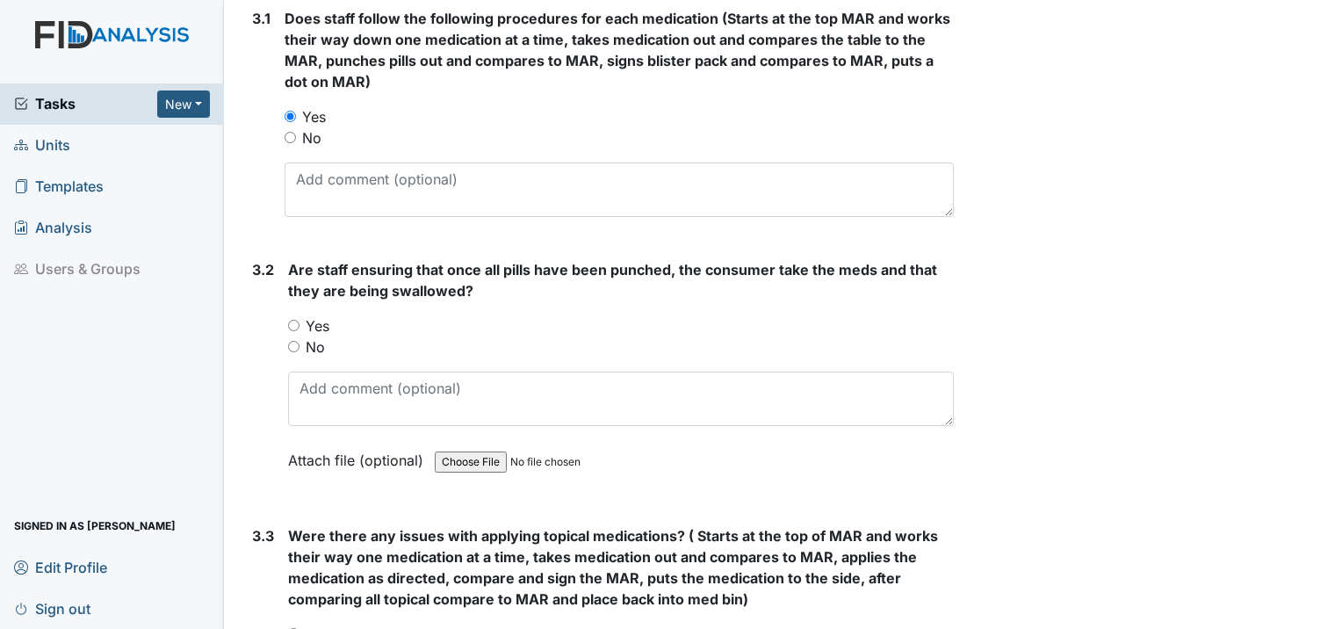
click at [288, 320] on input "Yes" at bounding box center [293, 325] width 11 height 11
radio input "true"
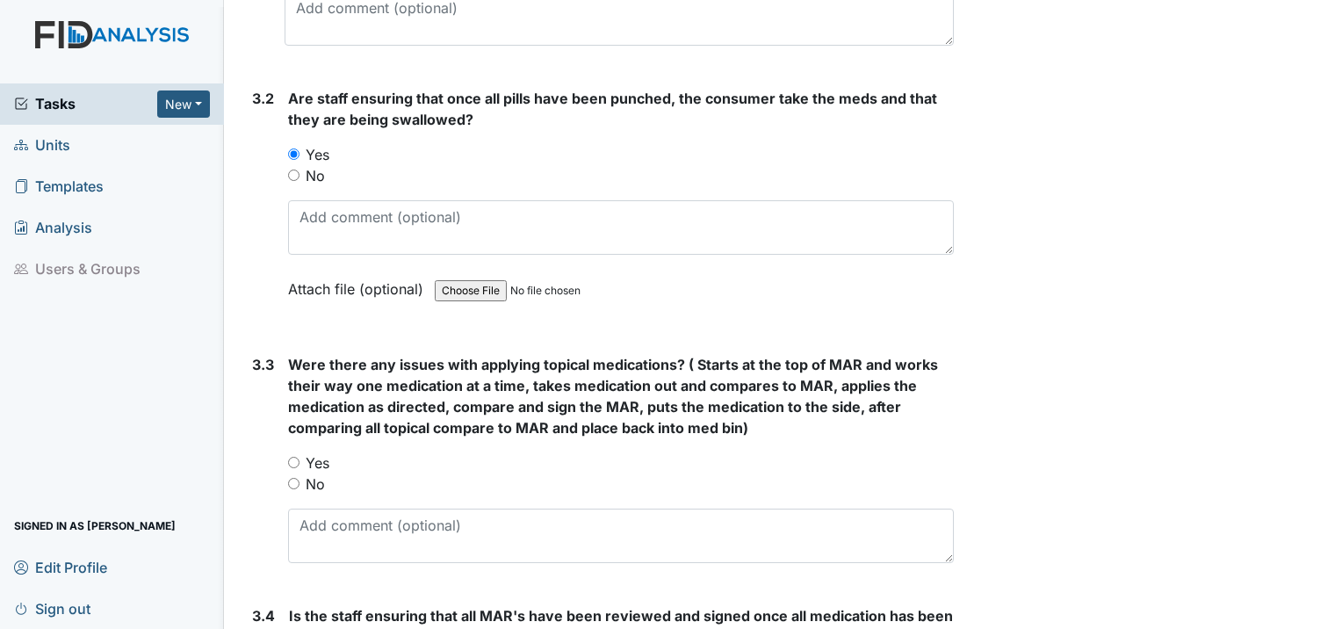
scroll to position [2459, 0]
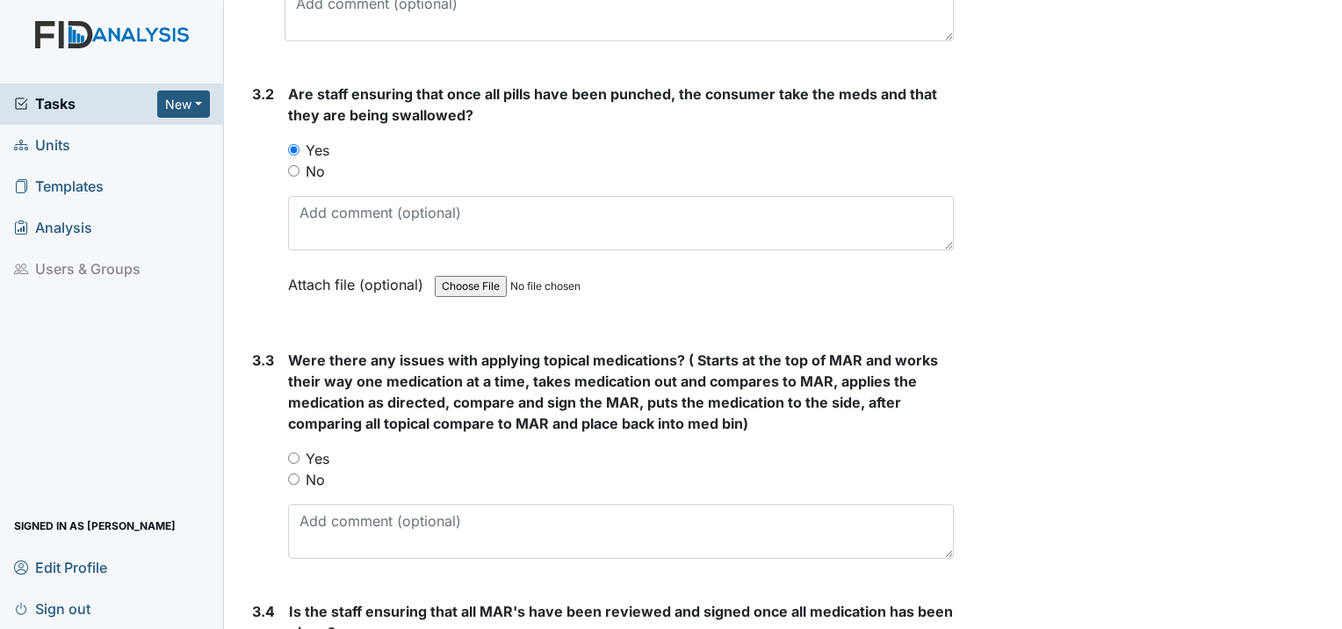
click at [291, 473] on input "No" at bounding box center [293, 478] width 11 height 11
radio input "true"
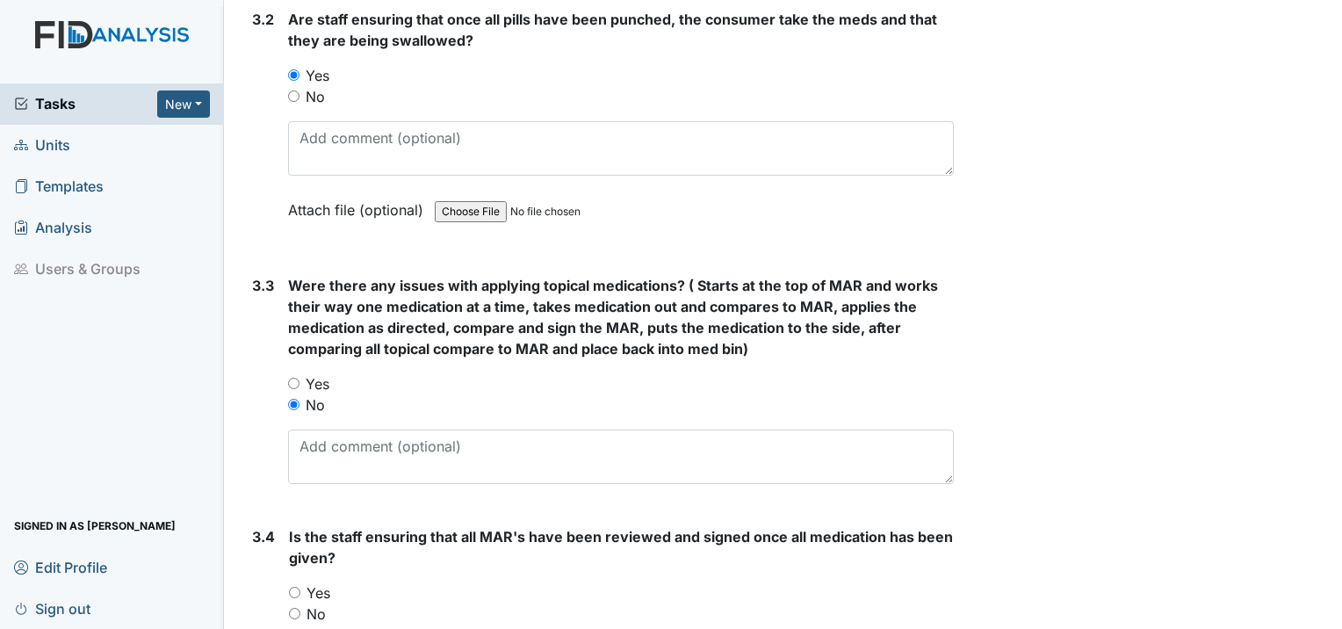
scroll to position [2722, 0]
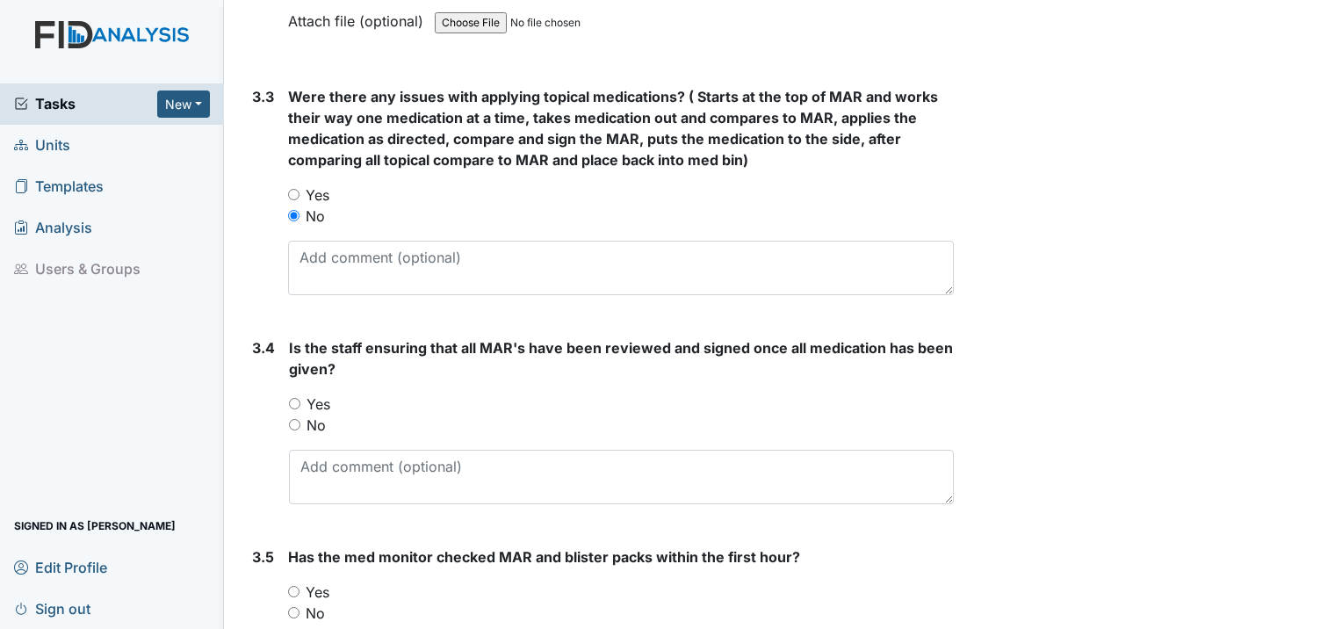
click at [293, 398] on input "Yes" at bounding box center [294, 403] width 11 height 11
radio input "true"
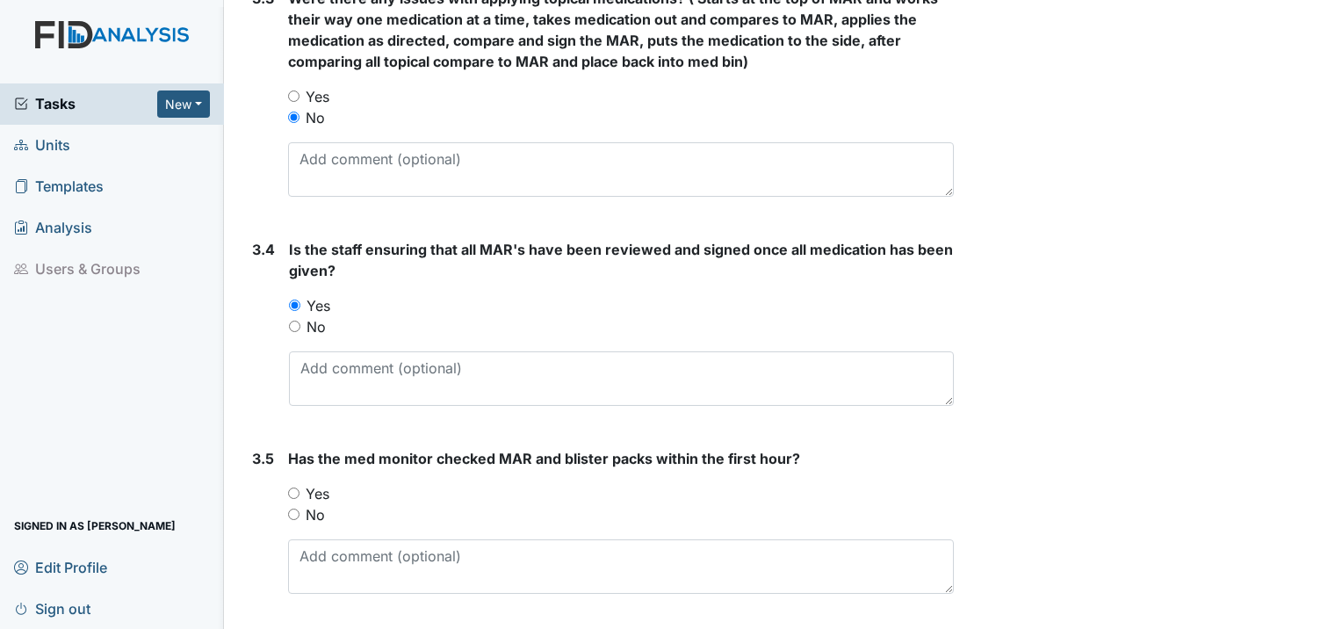
scroll to position [2825, 0]
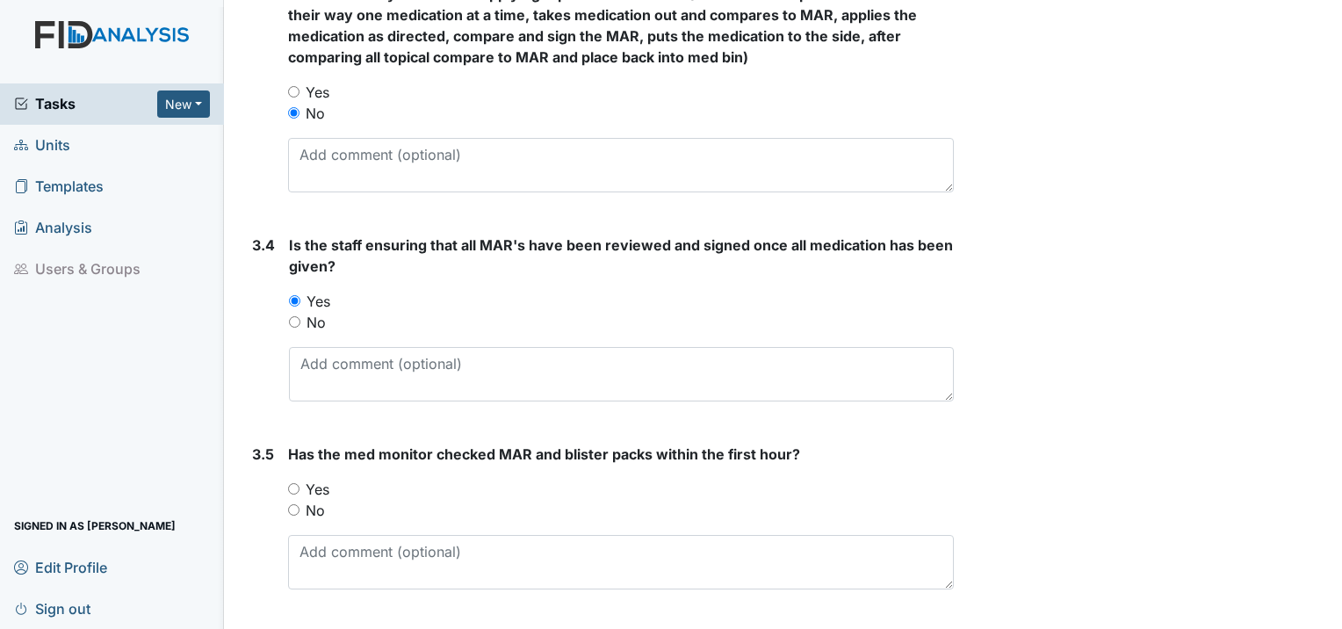
click at [297, 483] on input "Yes" at bounding box center [293, 488] width 11 height 11
radio input "true"
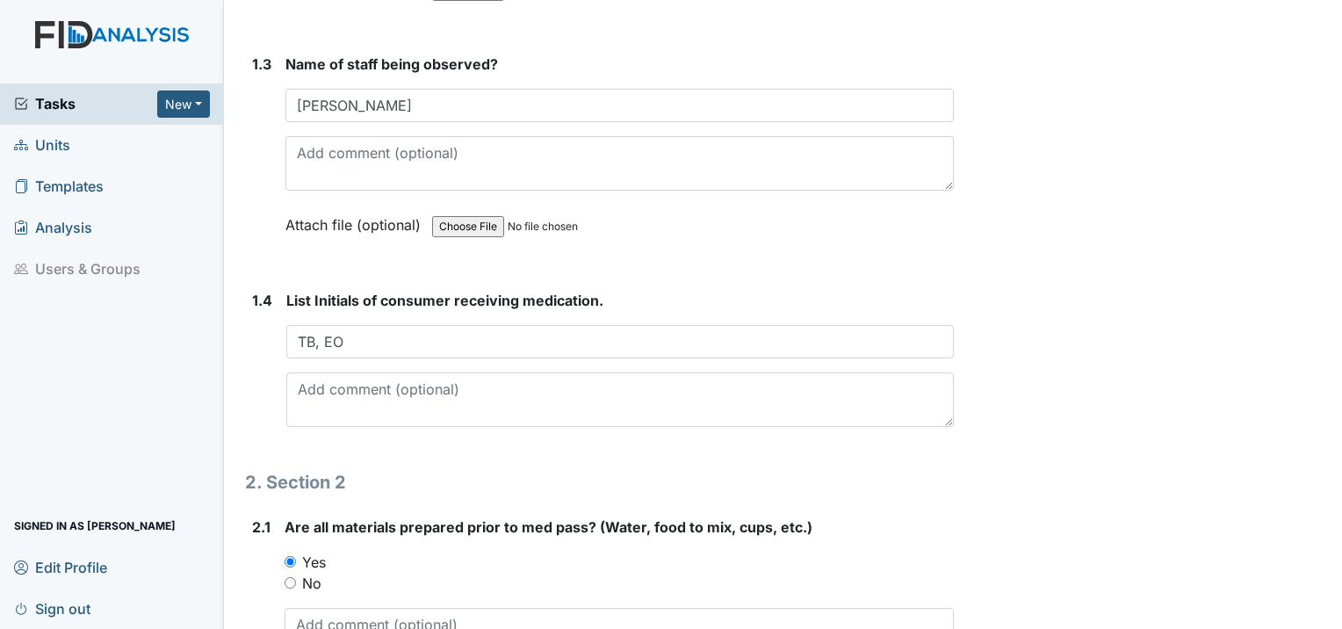
scroll to position [717, 0]
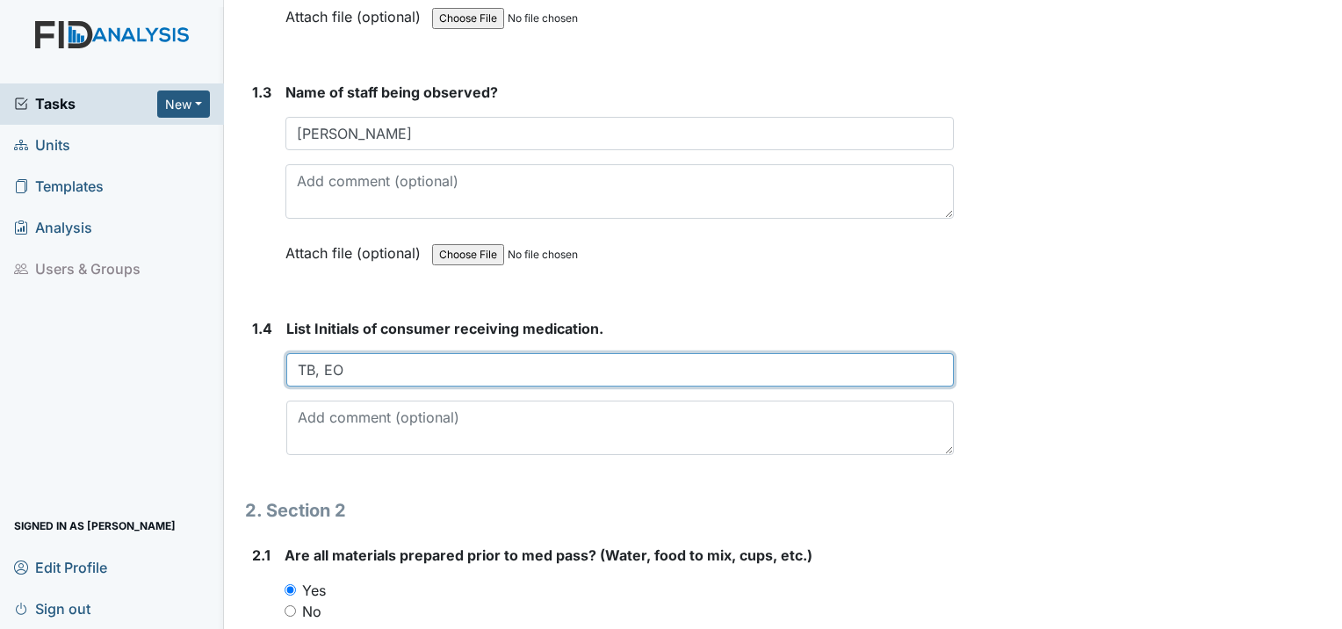
click at [360, 353] on input "TB, EO" at bounding box center [619, 369] width 667 height 33
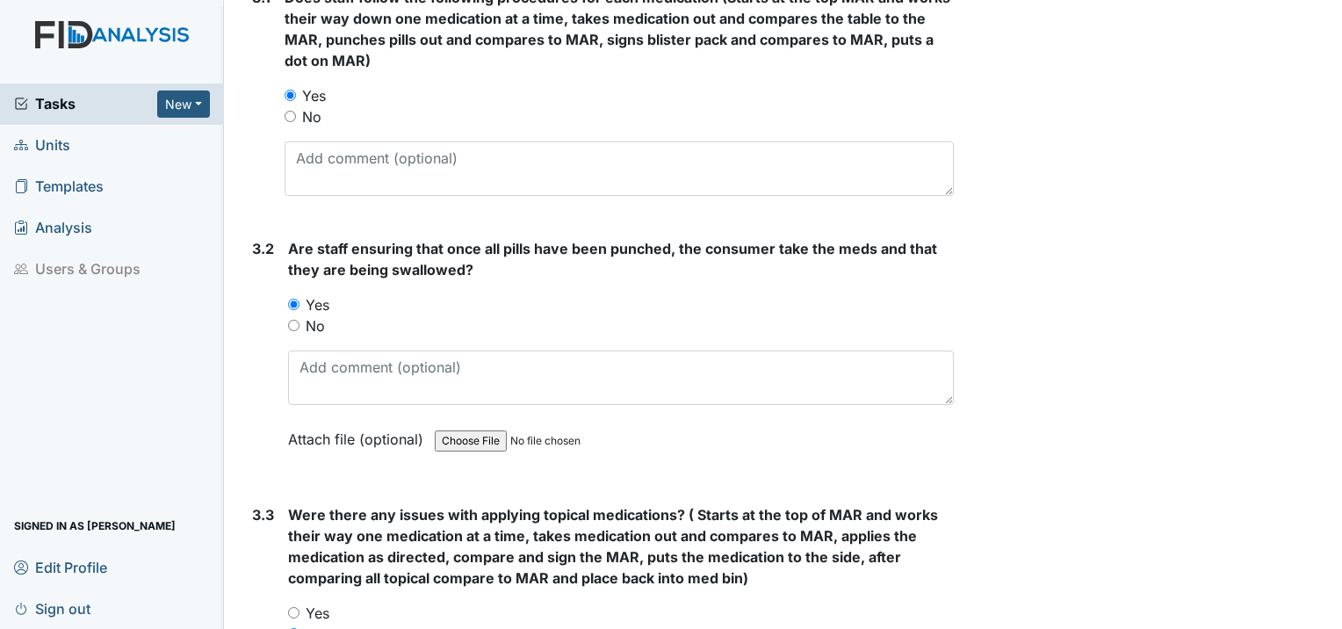
scroll to position [2123, 0]
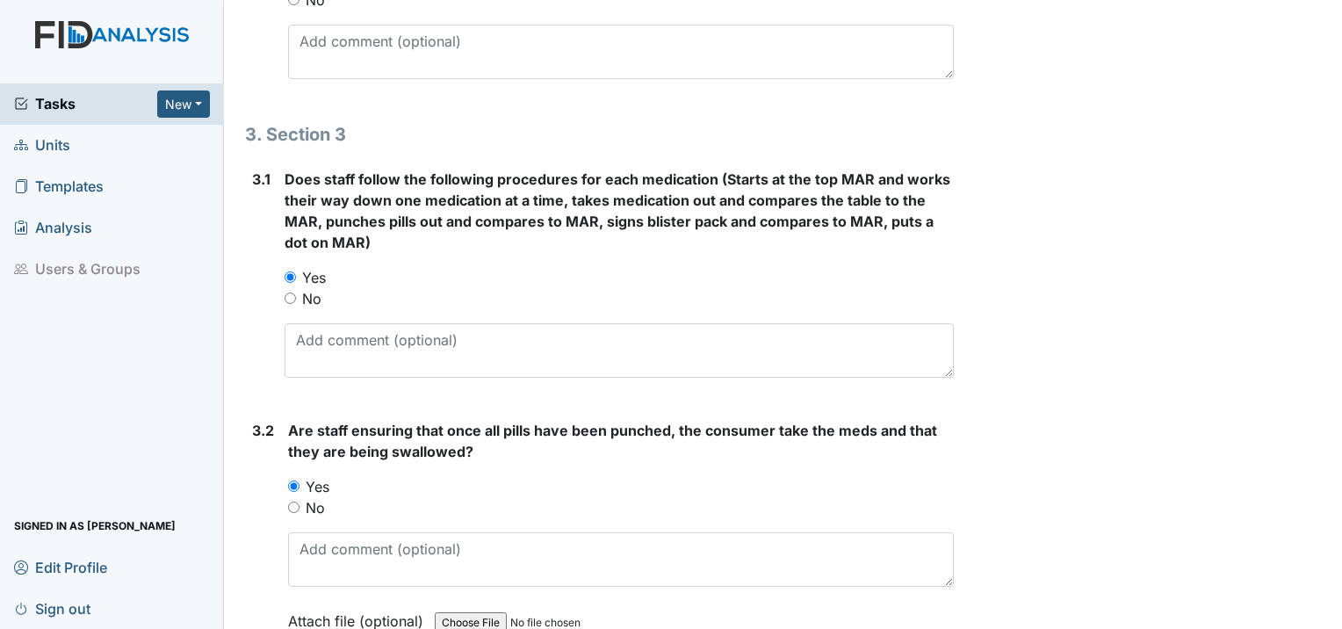
type input "TB, EO and TBB"
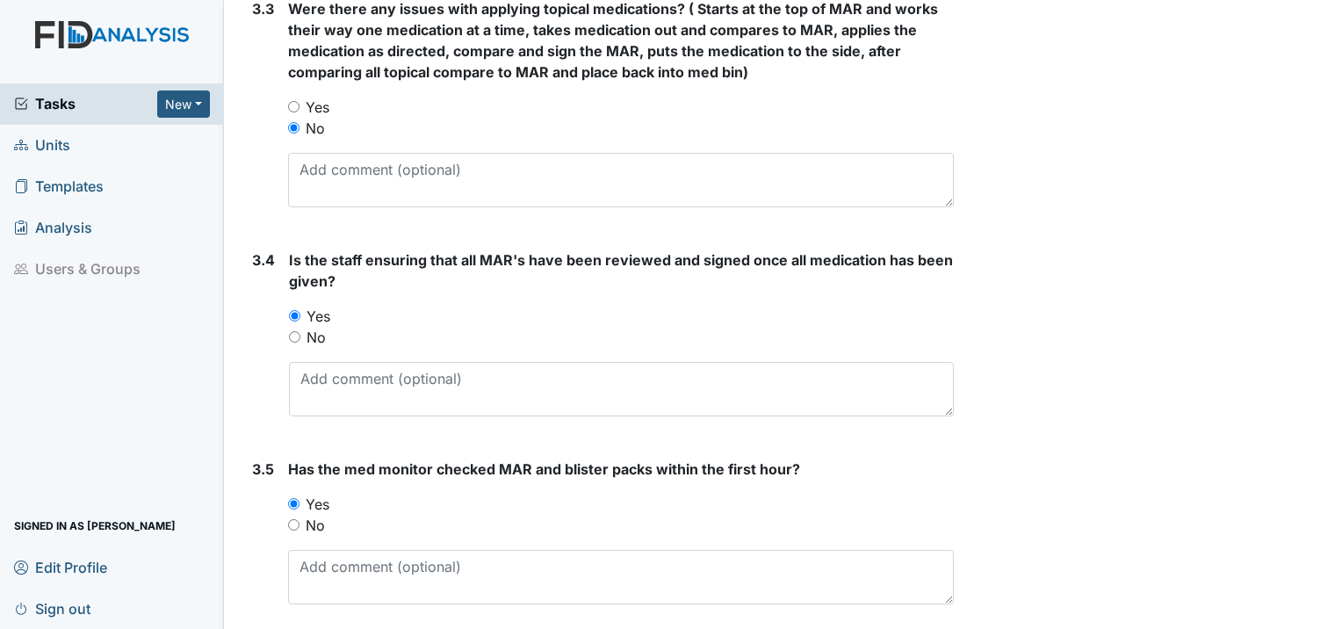
scroll to position [2825, 0]
